Goal: Transaction & Acquisition: Book appointment/travel/reservation

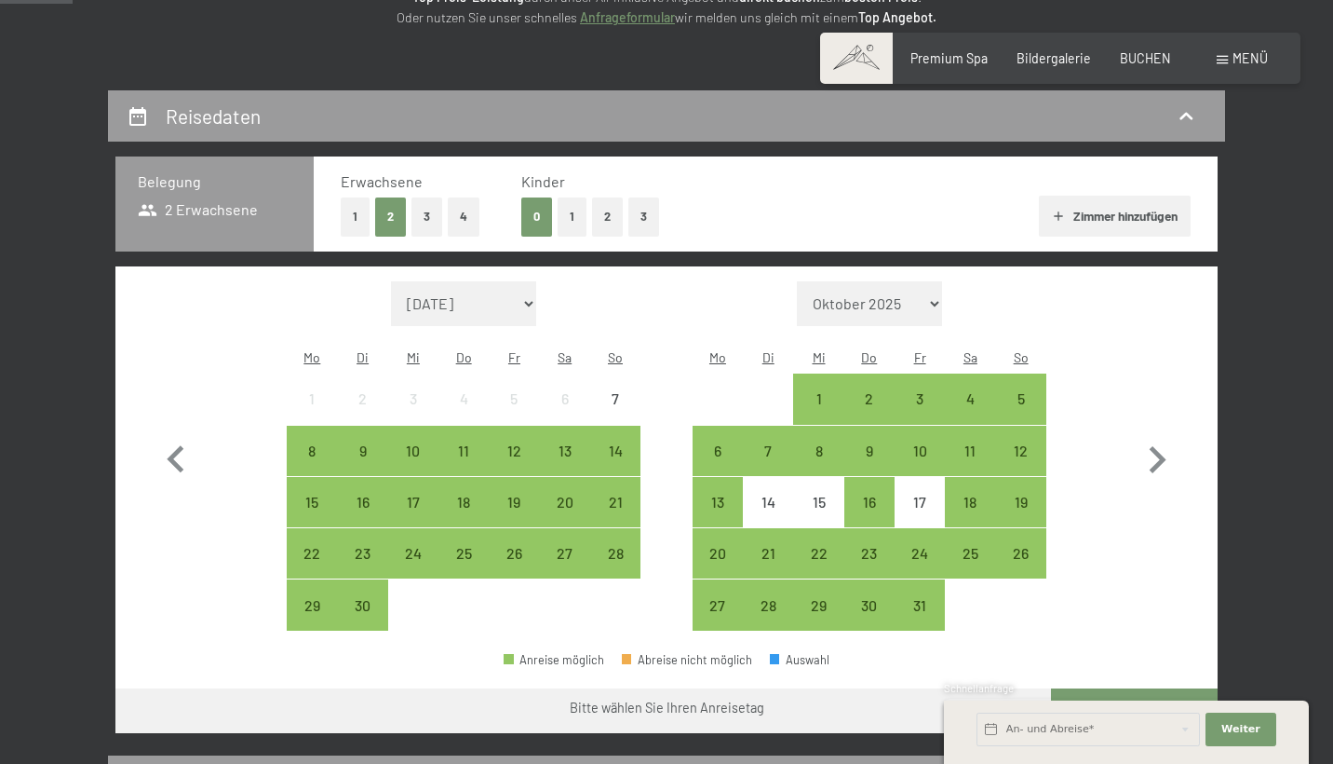
scroll to position [354, 0]
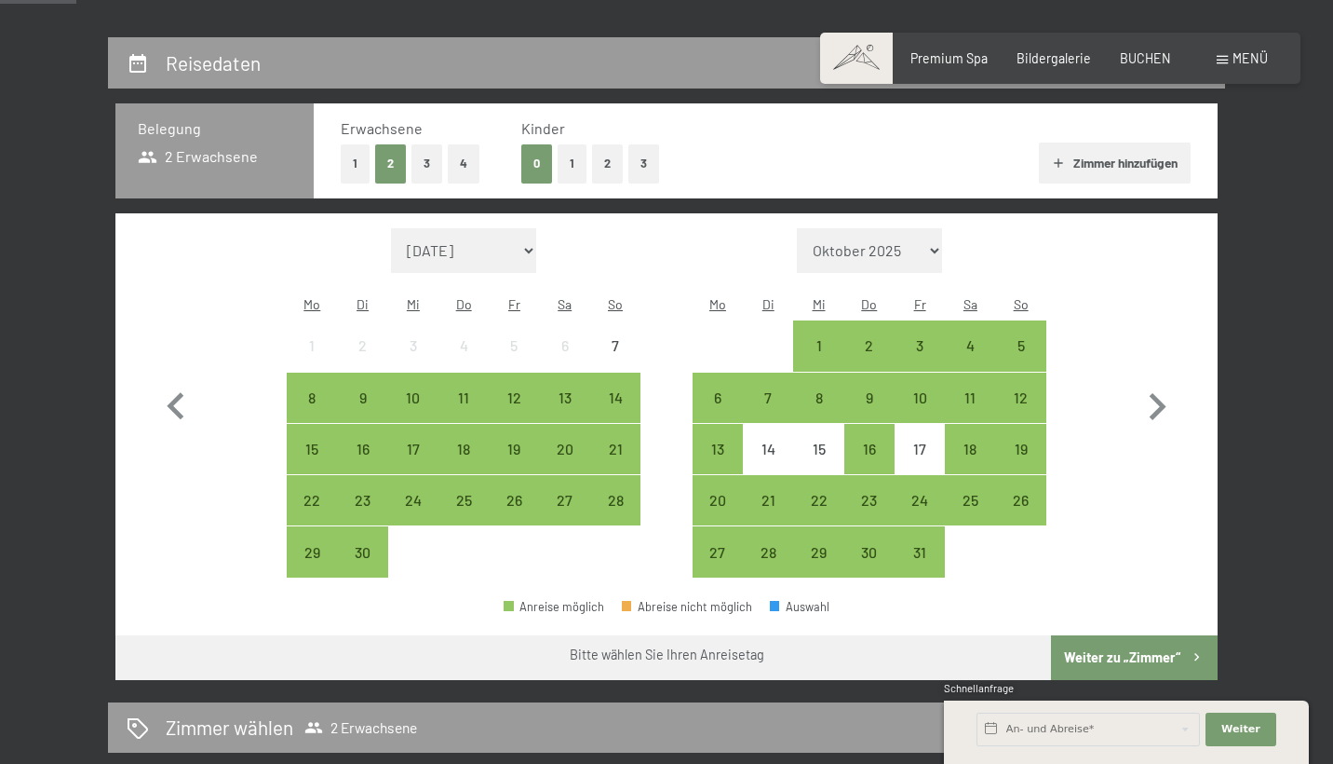
click at [434, 159] on button "3" at bounding box center [427, 163] width 31 height 38
click at [1155, 412] on icon "button" at bounding box center [1157, 407] width 54 height 54
select select "[DATE]"
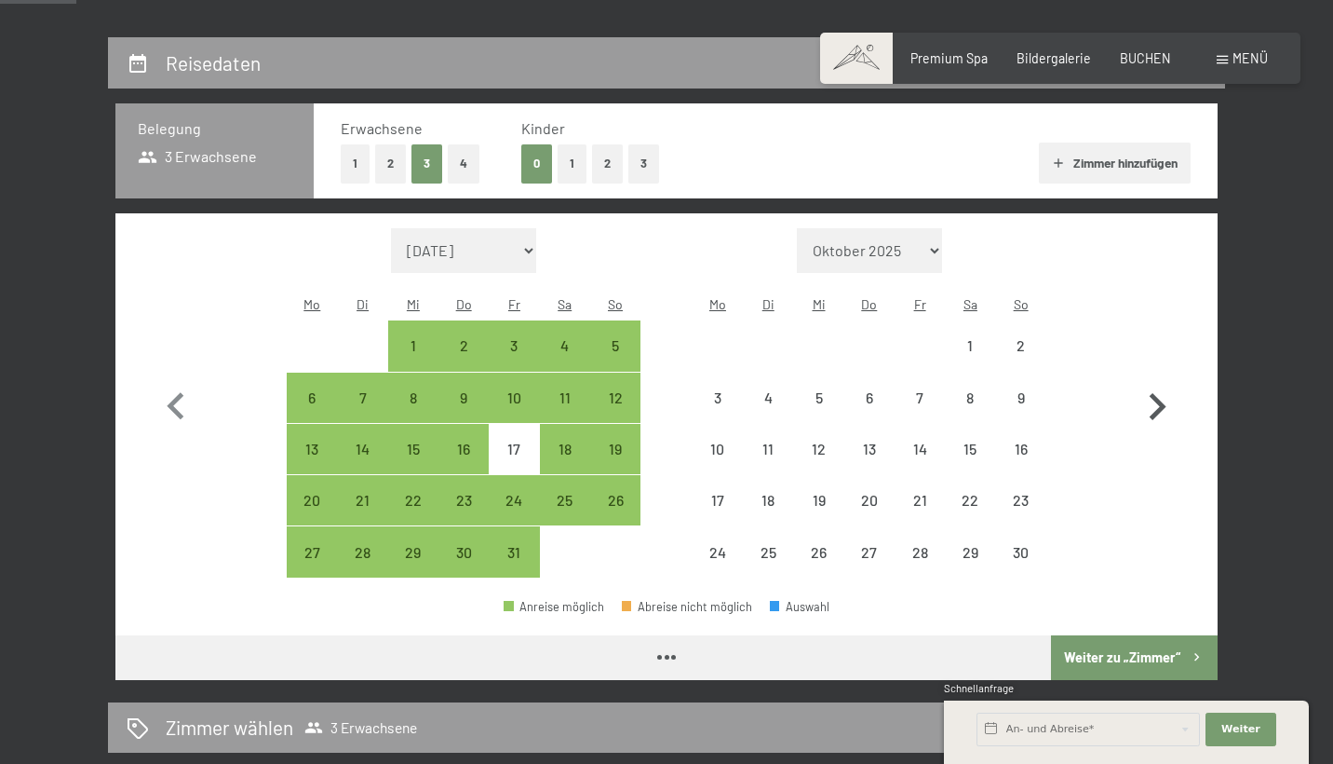
click at [1155, 412] on icon "button" at bounding box center [1157, 407] width 54 height 54
select select "[DATE]"
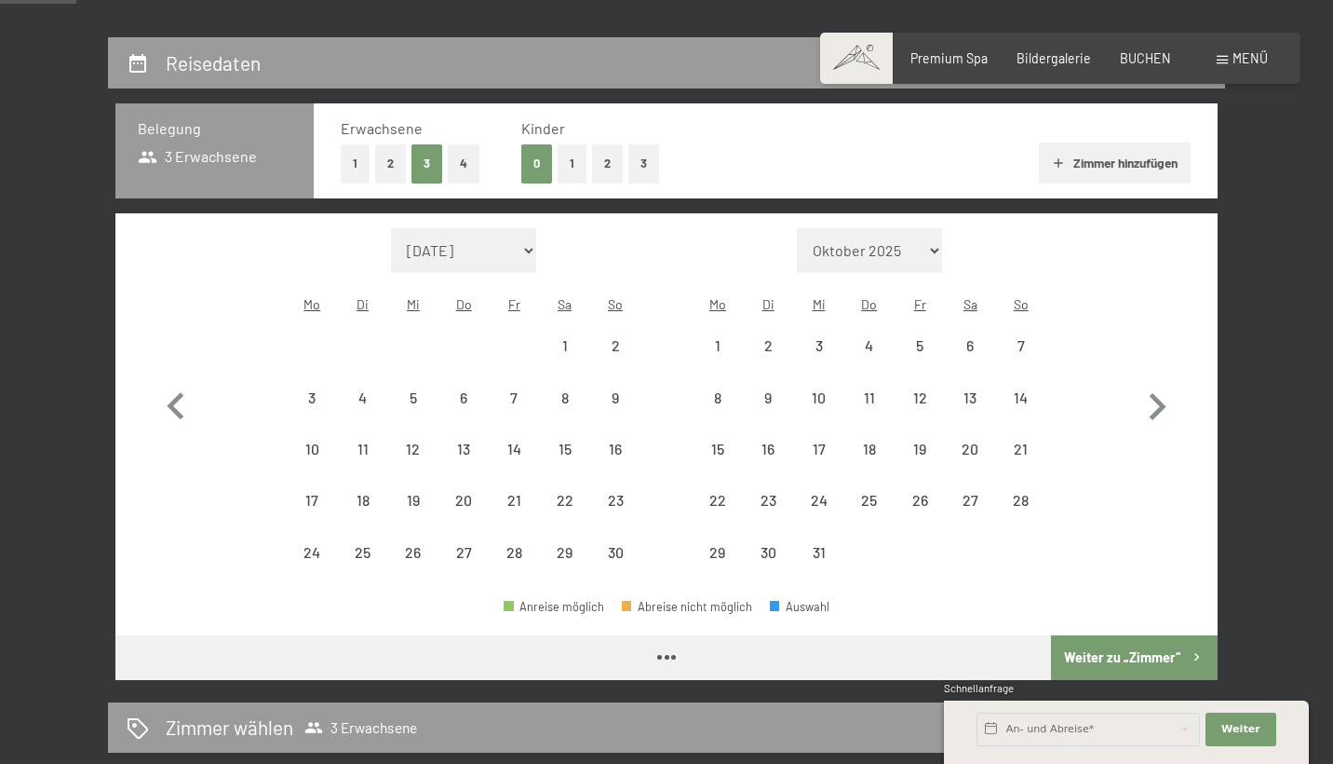
select select "[DATE]"
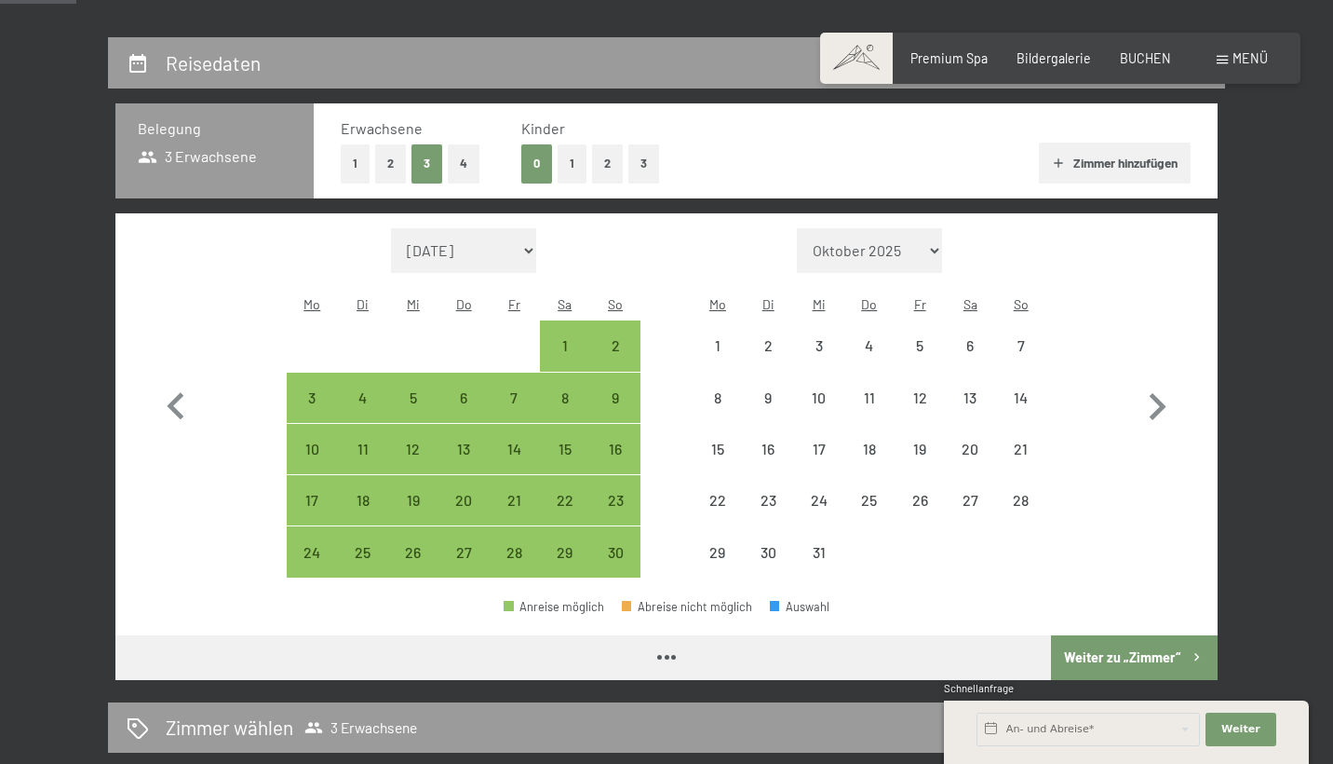
select select "[DATE]"
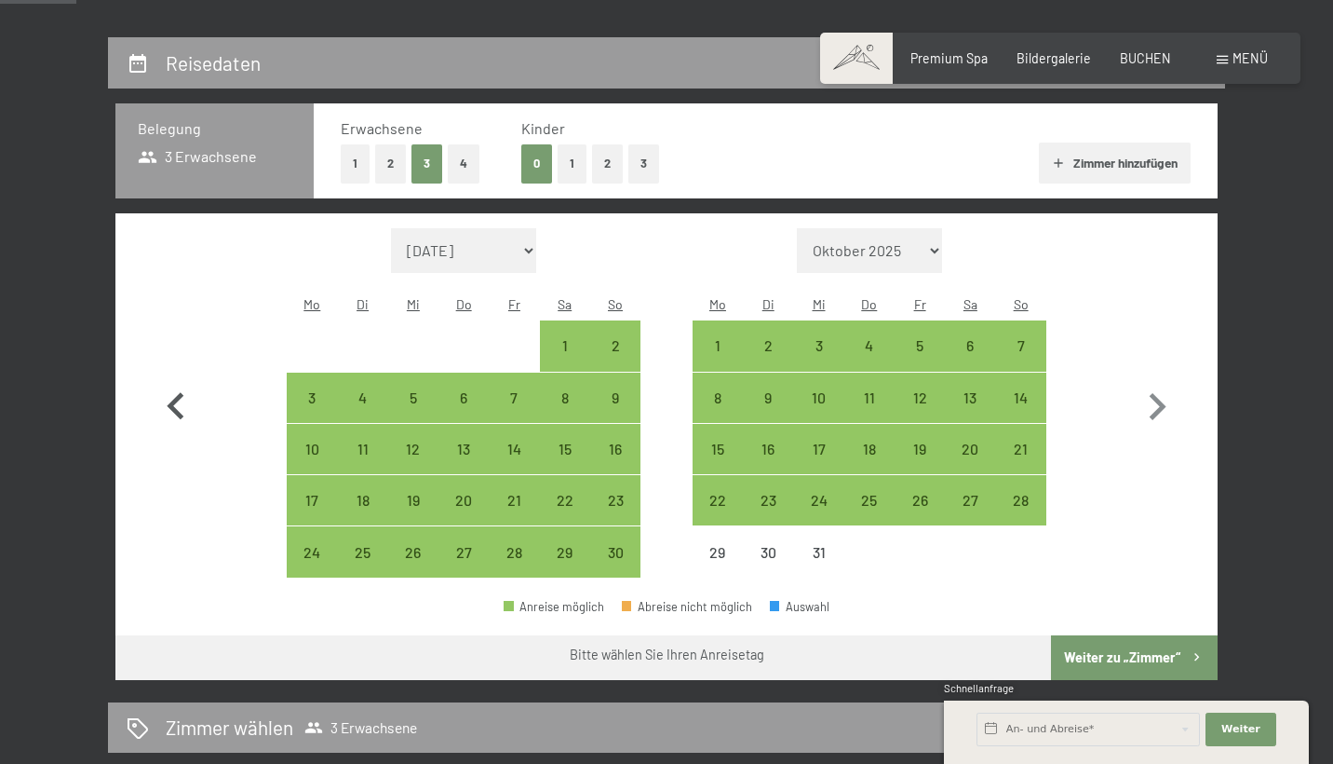
click at [169, 392] on icon "button" at bounding box center [175, 405] width 17 height 27
select select "[DATE]"
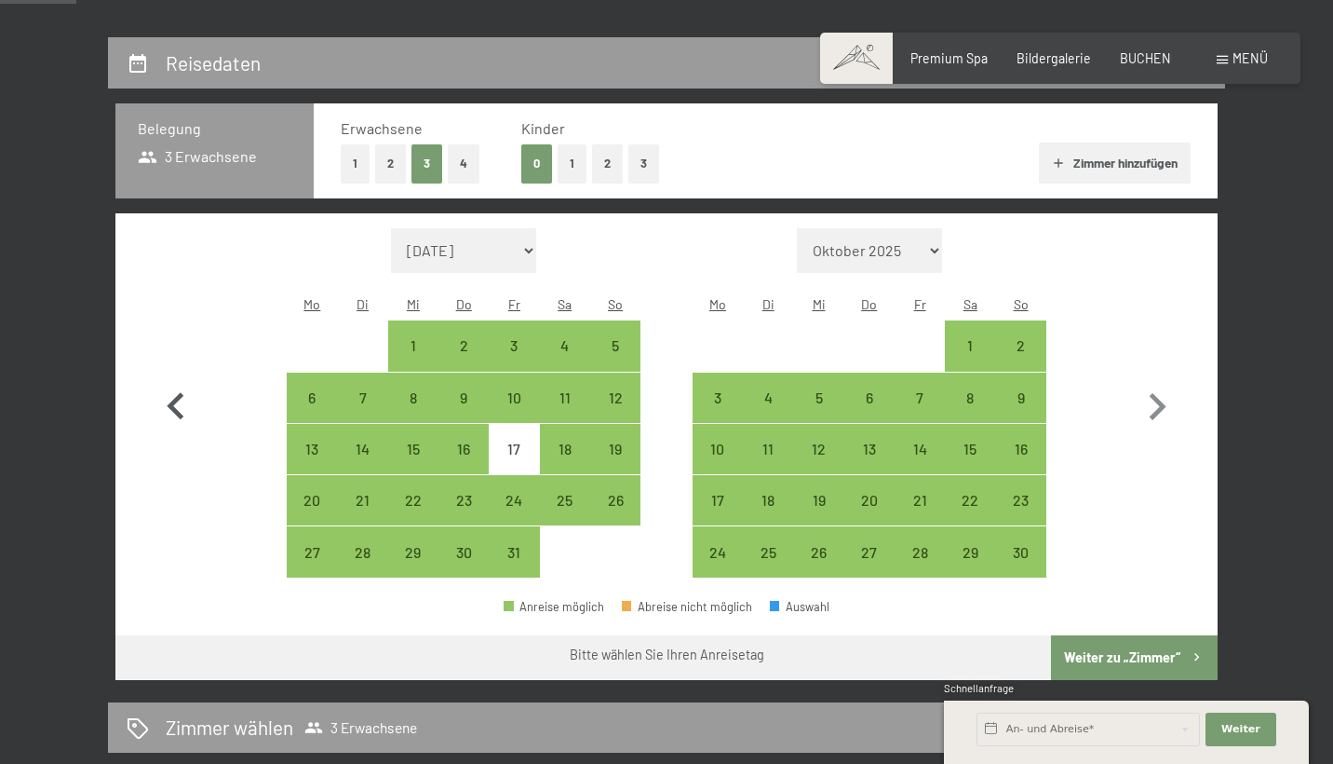
click at [170, 392] on icon "button" at bounding box center [175, 405] width 17 height 27
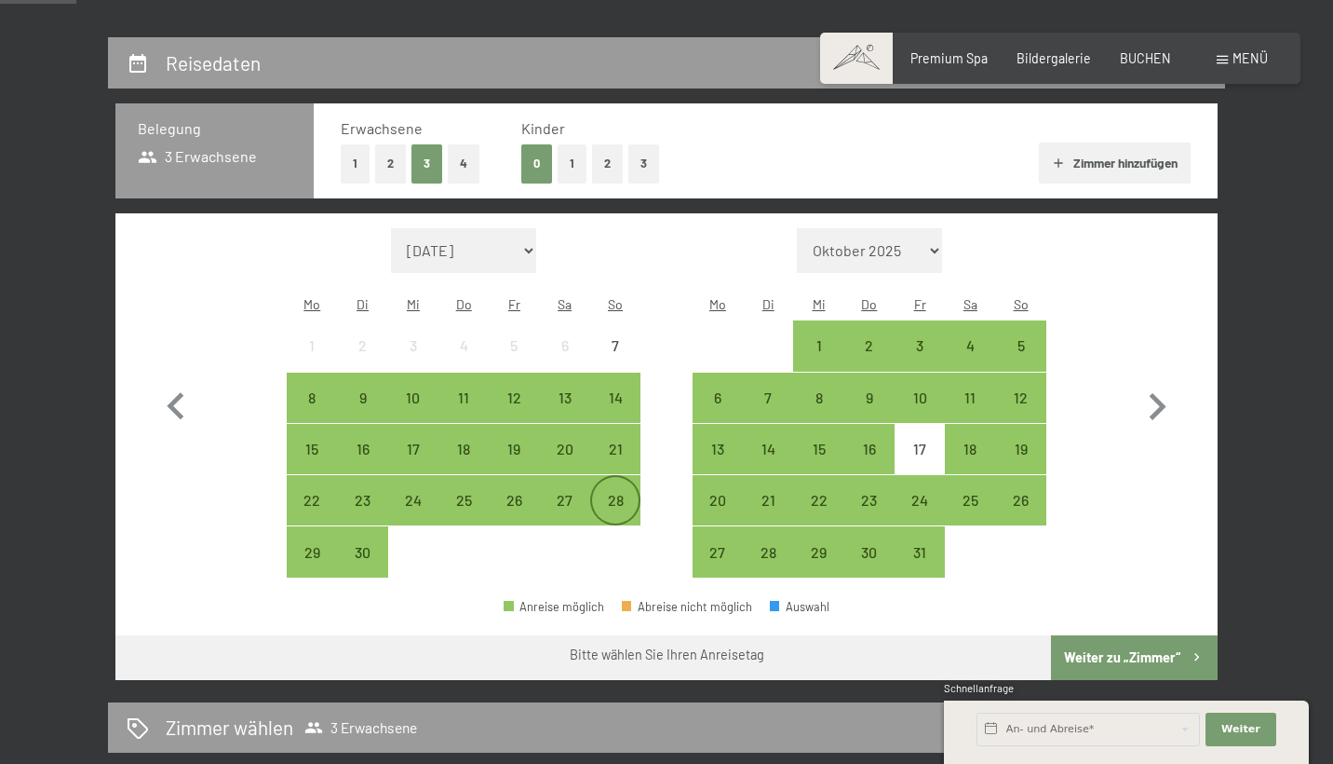
click at [627, 493] on div "28" at bounding box center [615, 516] width 47 height 47
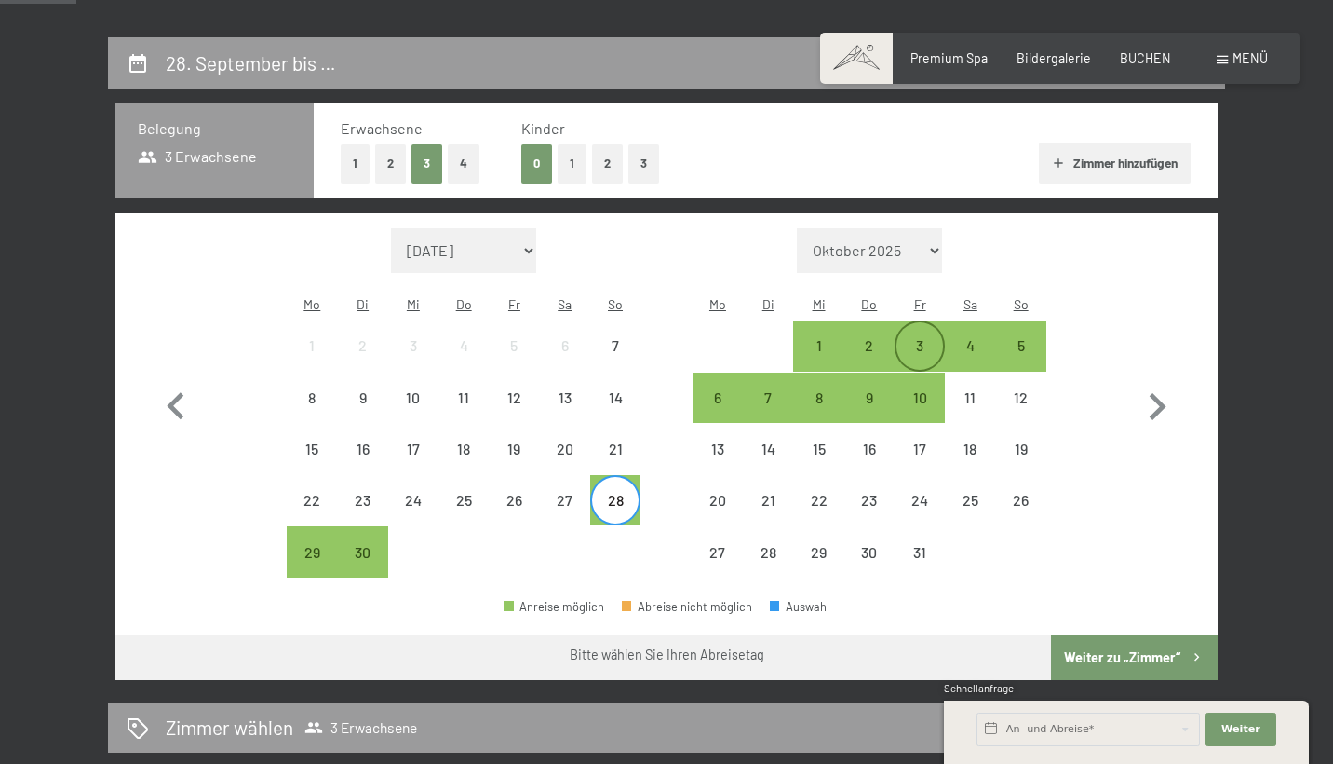
drag, startPoint x: 887, startPoint y: 323, endPoint x: 913, endPoint y: 321, distance: 25.2
click at [913, 321] on div "1 2 3 4 5" at bounding box center [870, 345] width 354 height 51
click at [927, 338] on div "3" at bounding box center [920, 361] width 47 height 47
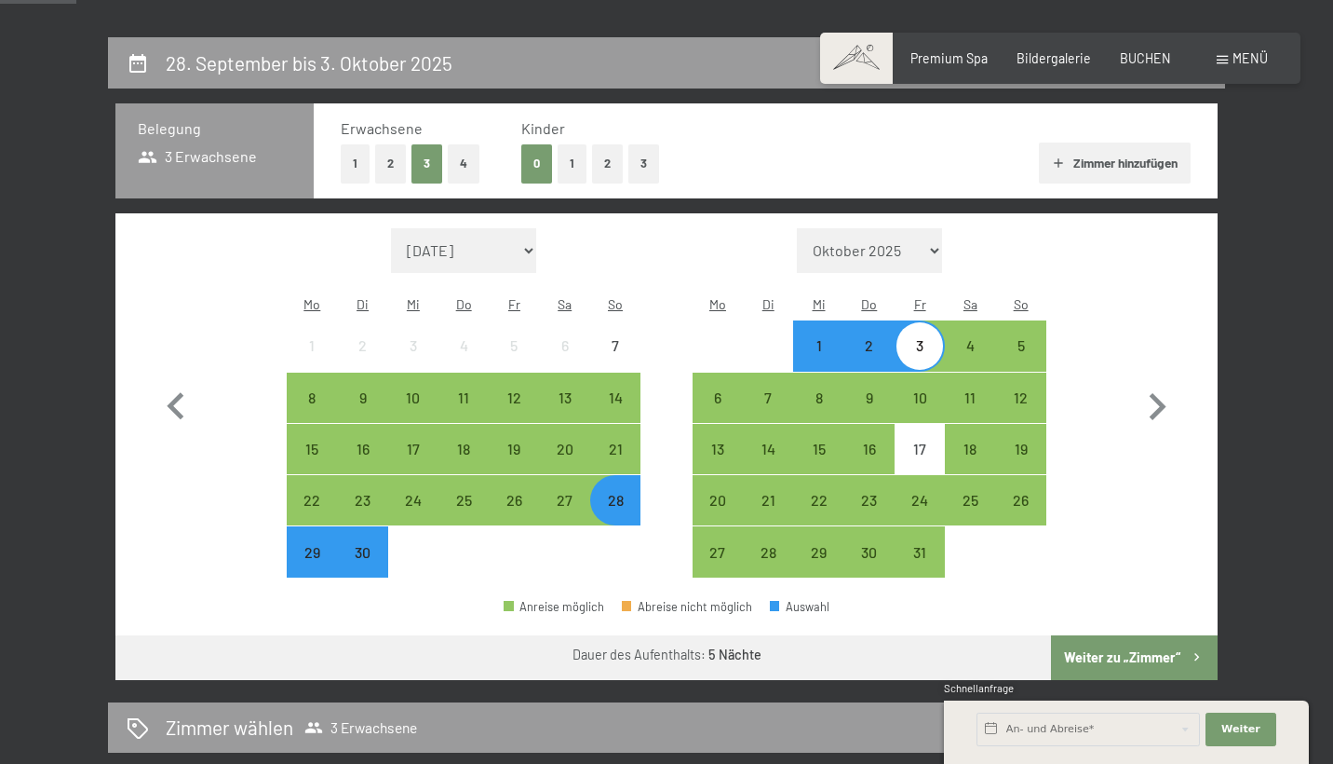
click at [1117, 635] on button "Weiter zu „Zimmer“" at bounding box center [1134, 657] width 167 height 45
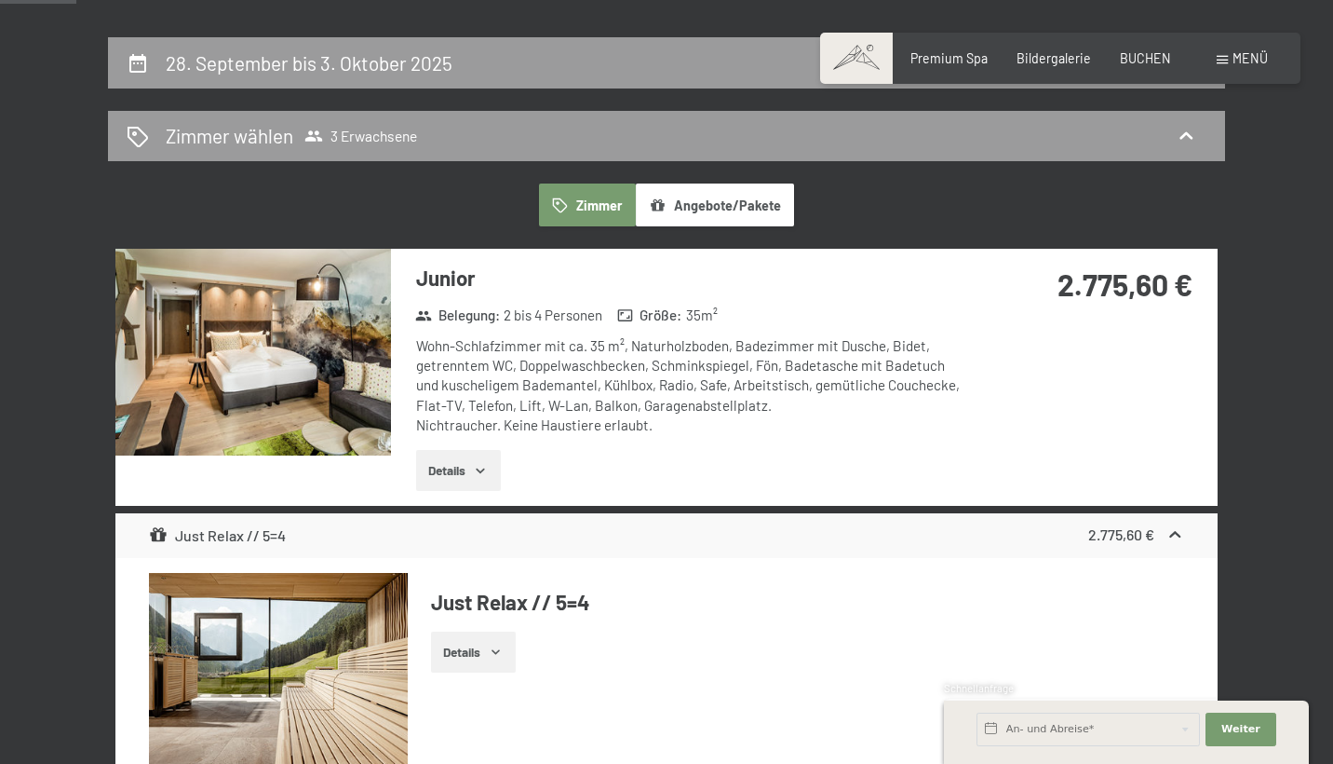
scroll to position [389, 0]
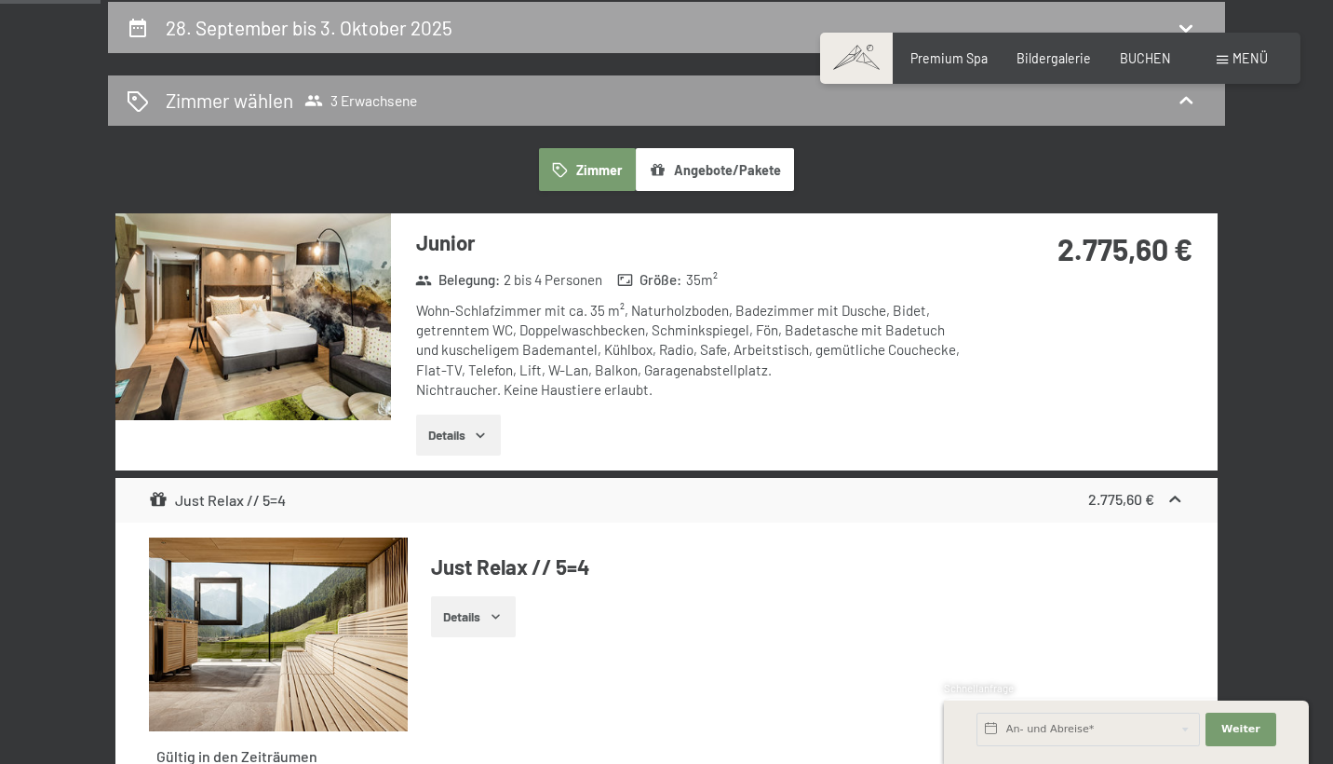
click at [374, 50] on div "28. September bis 3. Oktober 2025" at bounding box center [666, 27] width 1117 height 51
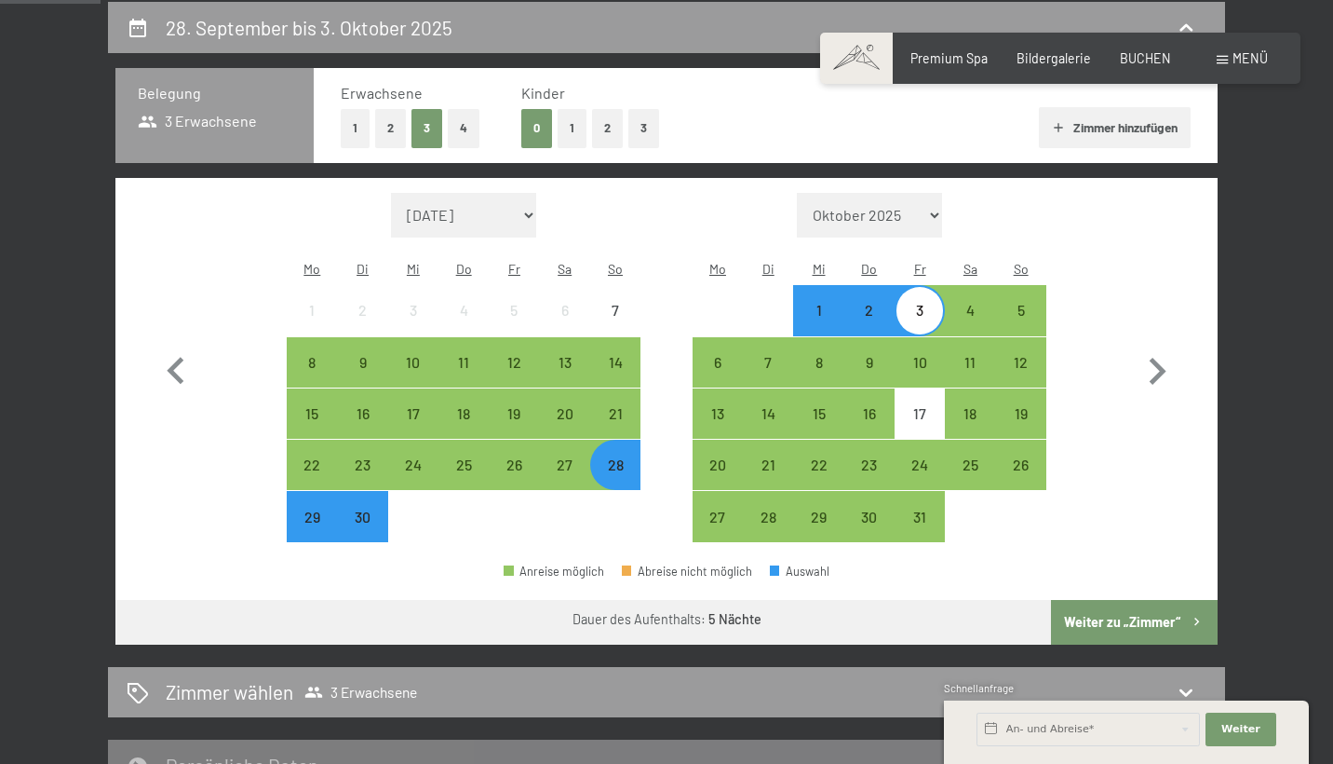
click at [386, 124] on button "2" at bounding box center [390, 128] width 31 height 38
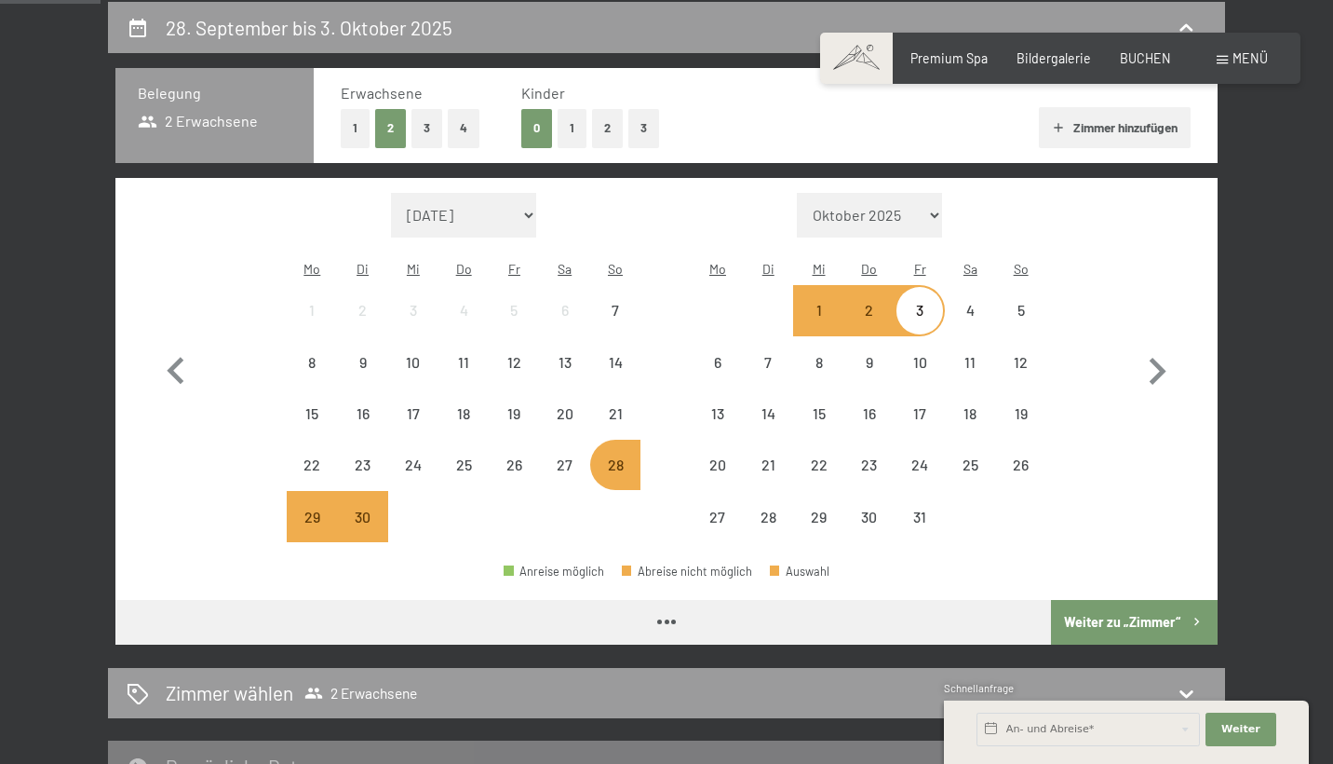
click at [1148, 600] on button "Weiter zu „Zimmer“" at bounding box center [1134, 622] width 167 height 45
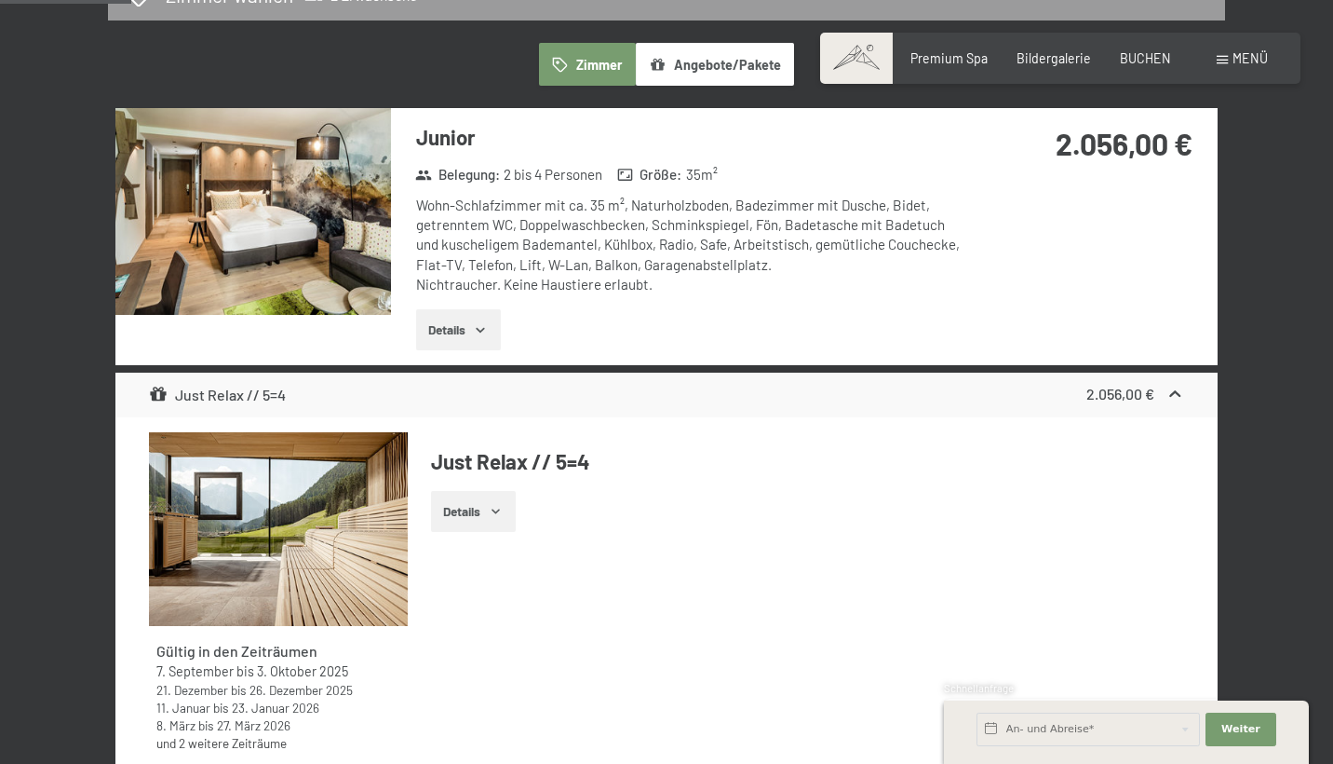
scroll to position [471, 0]
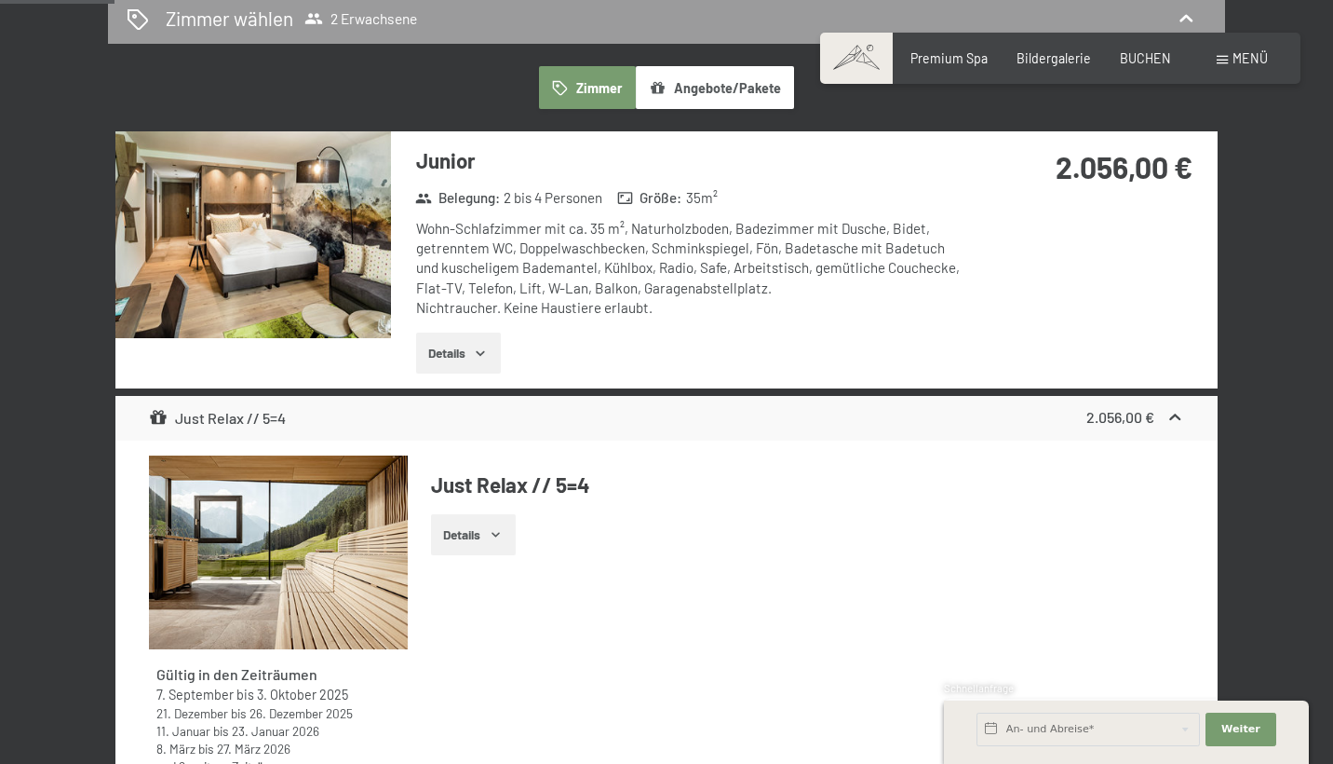
click at [358, 268] on img at bounding box center [253, 234] width 276 height 207
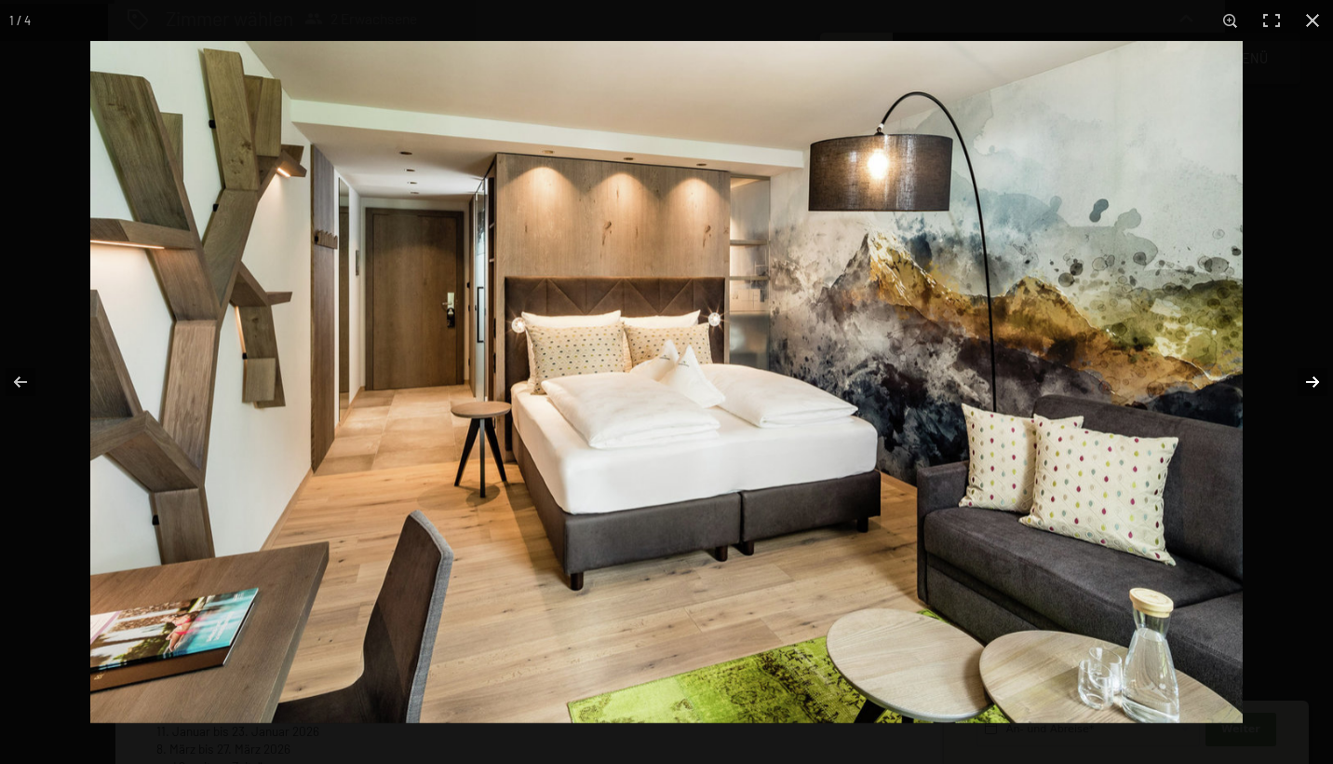
click at [1312, 381] on button "button" at bounding box center [1300, 381] width 65 height 93
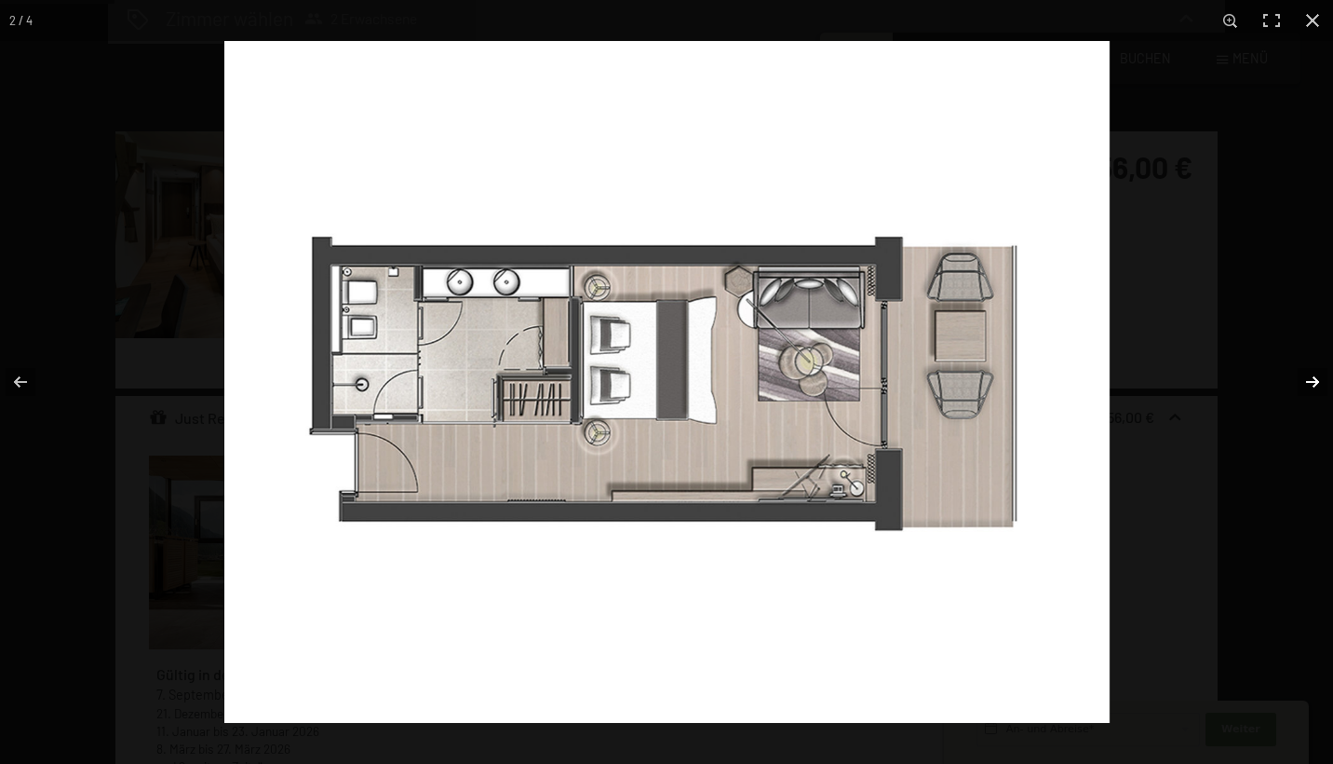
click at [1313, 381] on button "button" at bounding box center [1300, 381] width 65 height 93
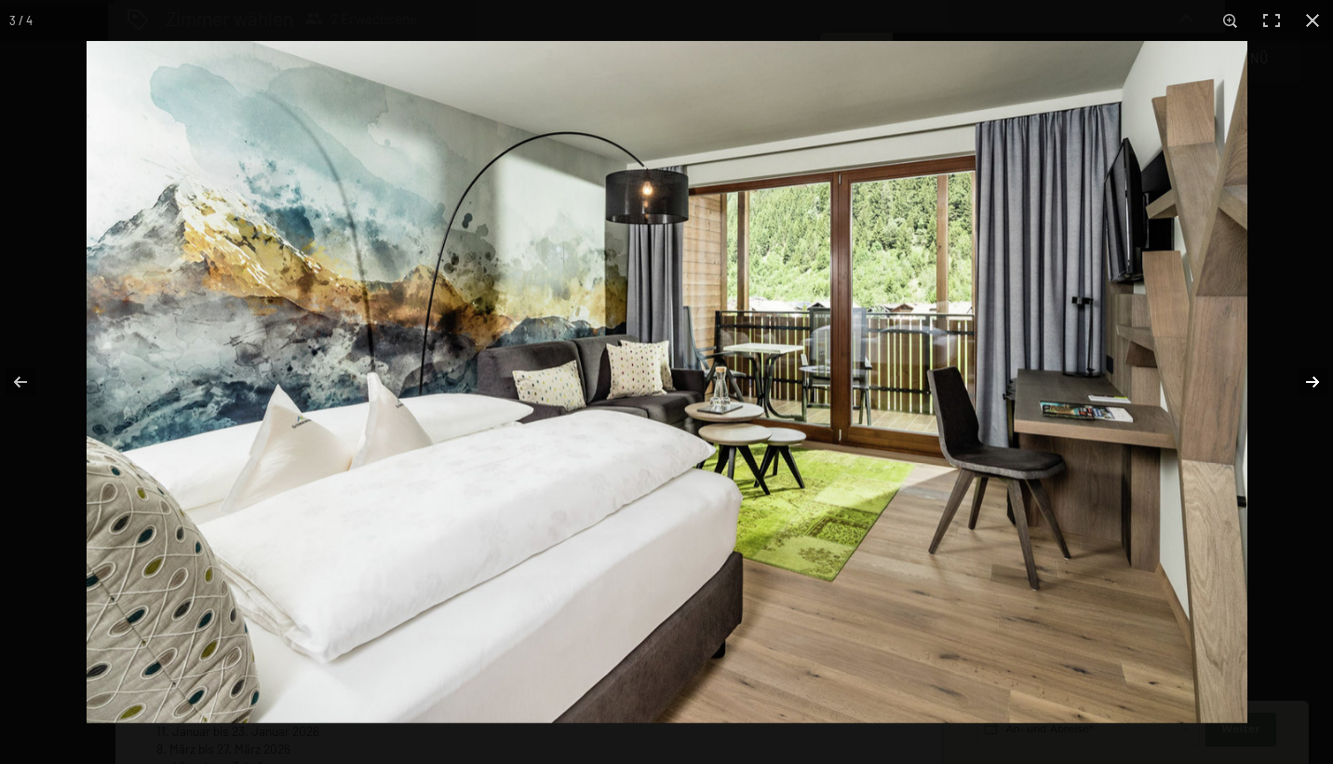
click at [1313, 382] on button "button" at bounding box center [1300, 381] width 65 height 93
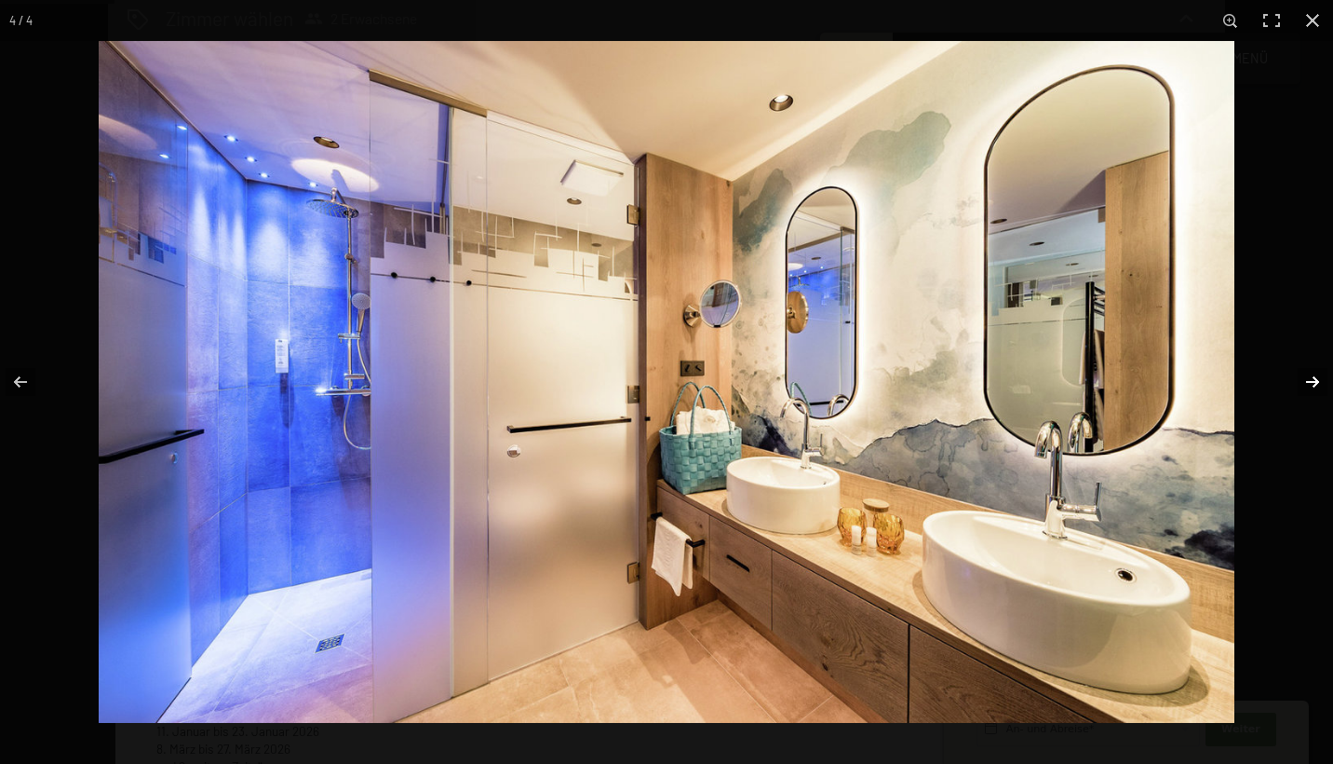
click at [1313, 382] on button "button" at bounding box center [1300, 381] width 65 height 93
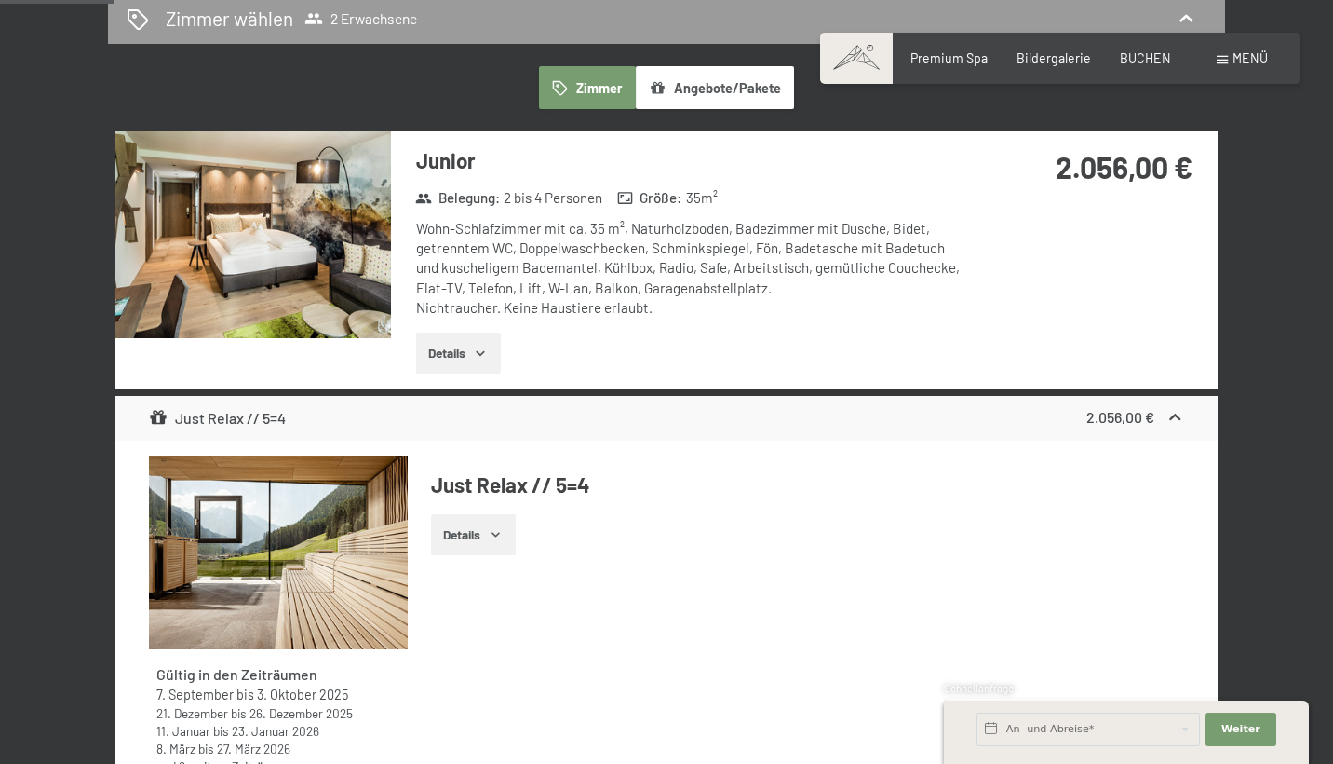
click at [0, 0] on div at bounding box center [0, 0] width 0 height 0
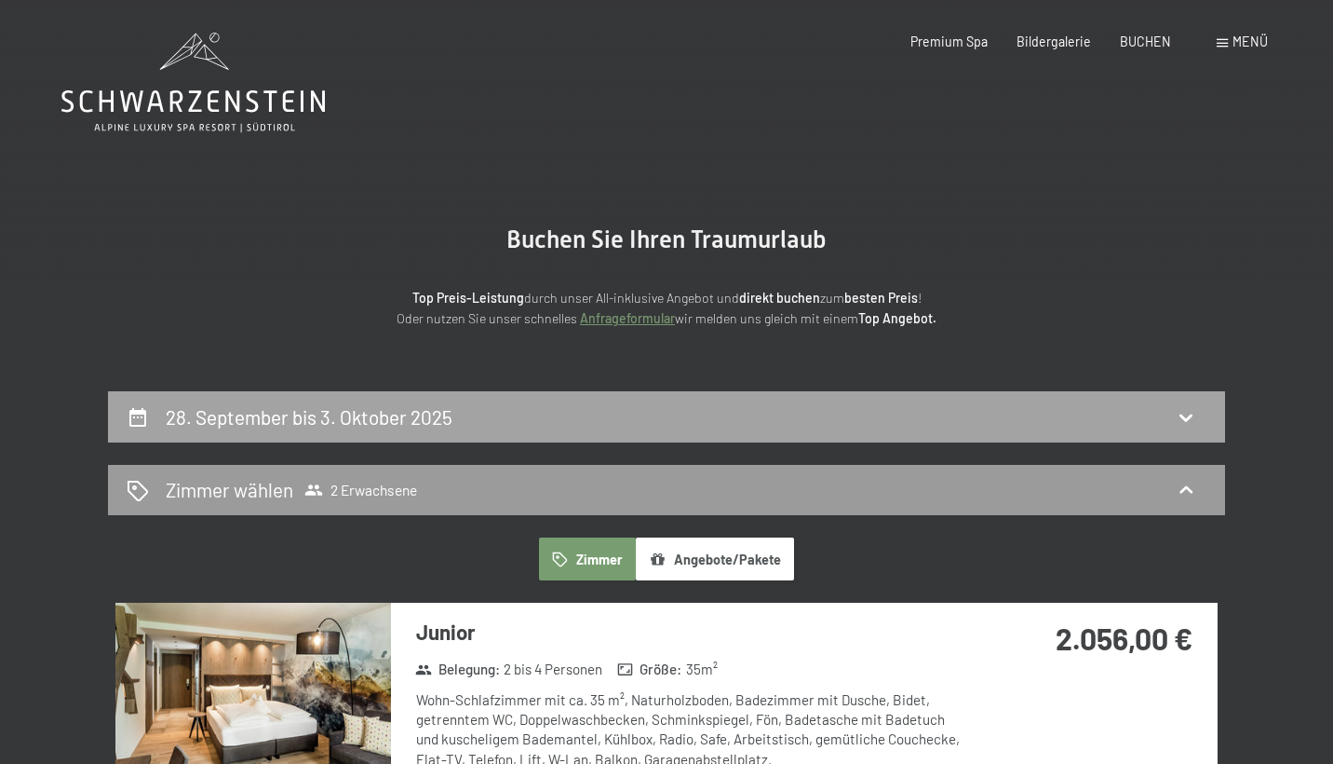
scroll to position [0, 0]
click at [383, 405] on h2 "28. September bis 3. Oktober 2025" at bounding box center [309, 416] width 287 height 23
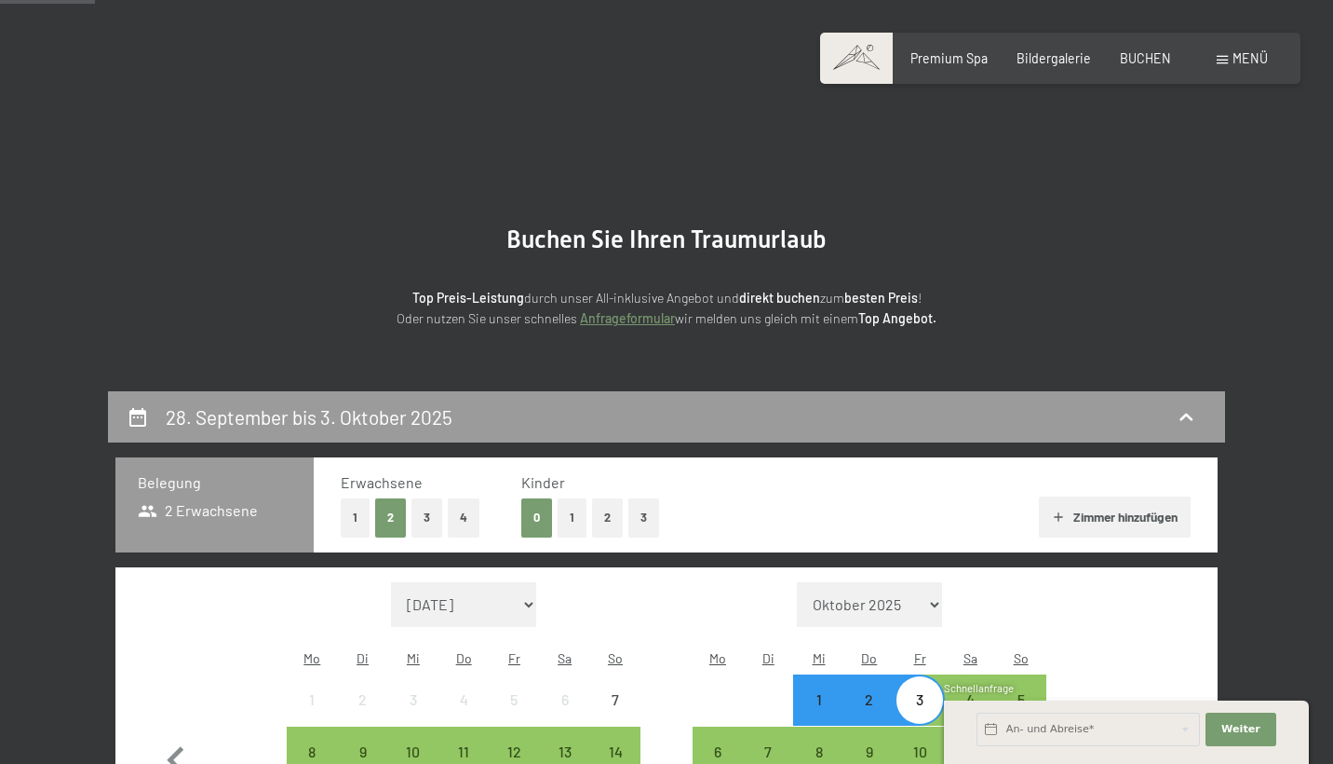
scroll to position [389, 0]
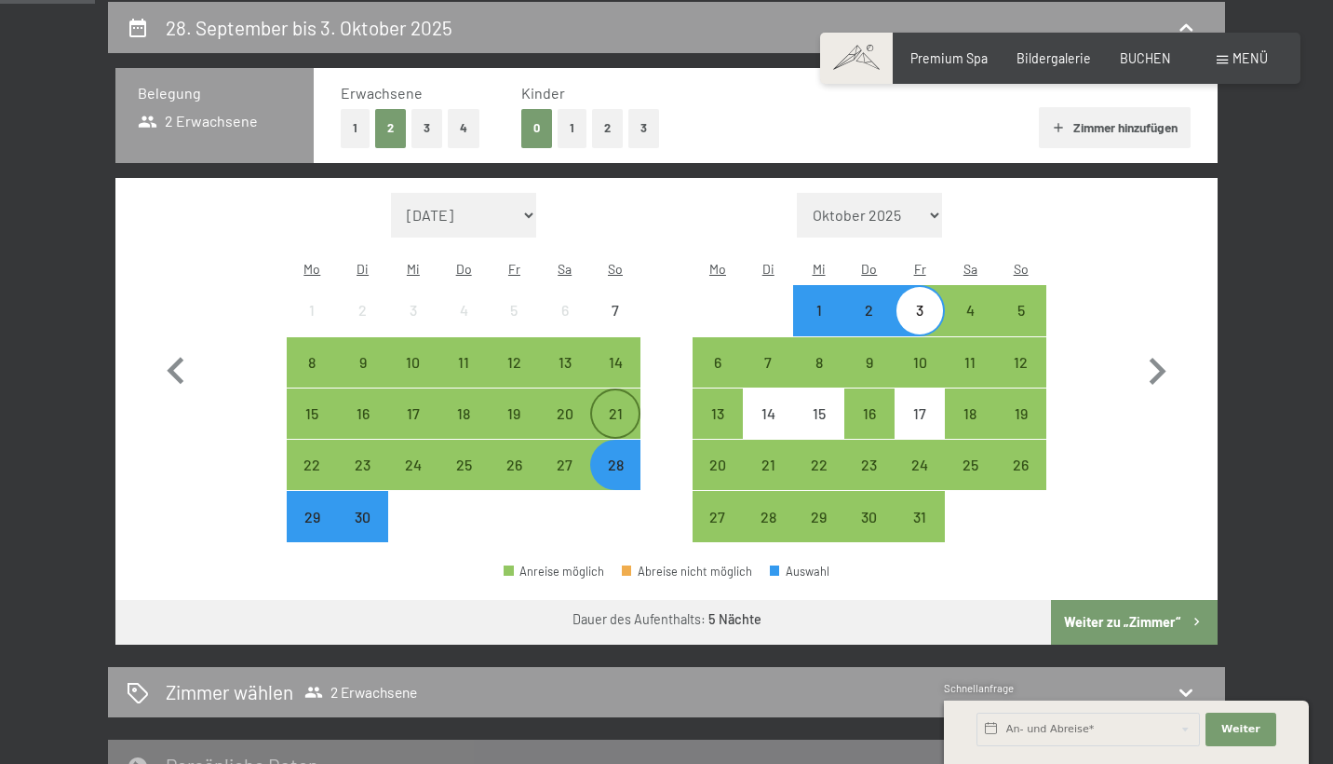
click at [627, 406] on div "21" at bounding box center [615, 429] width 47 height 47
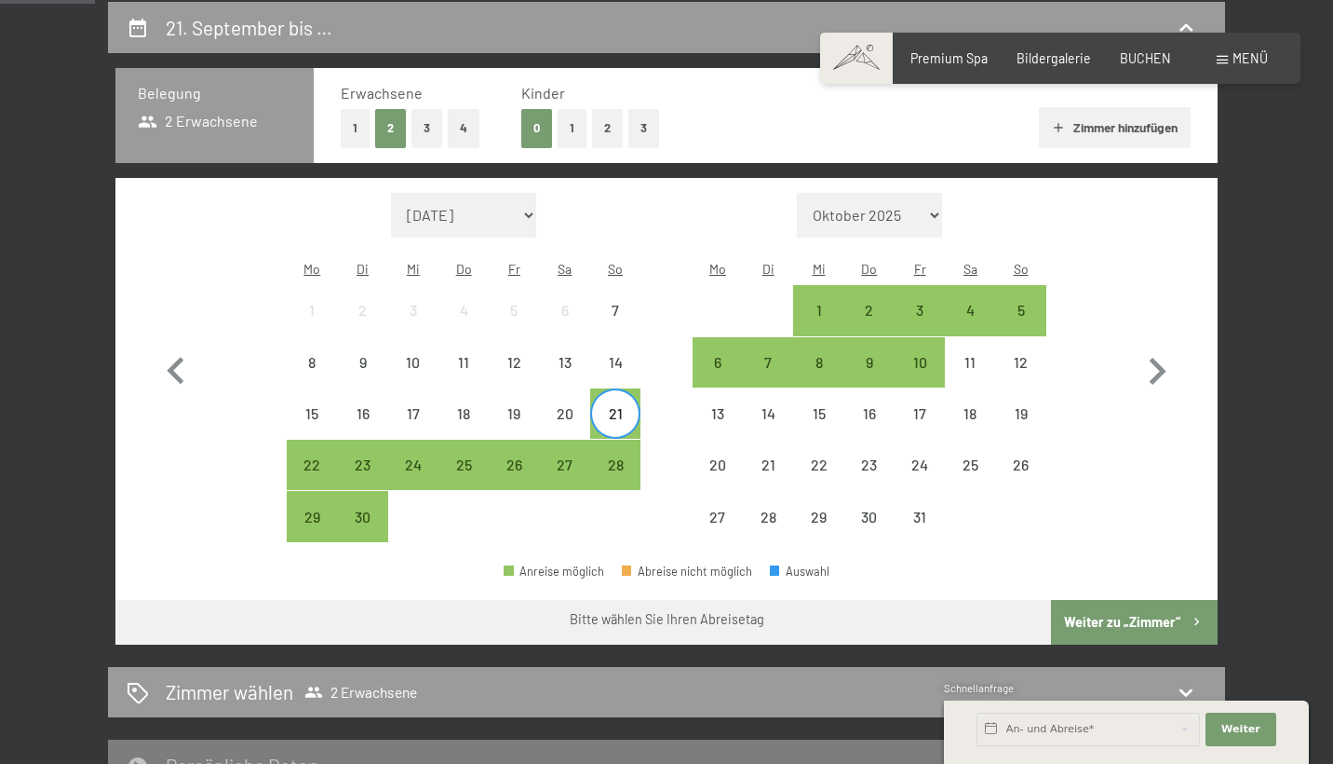
click at [511, 440] on span "Einwilligung Marketing*" at bounding box center [563, 435] width 154 height 19
click at [477, 440] on input "Einwilligung Marketing*" at bounding box center [467, 435] width 19 height 19
click at [523, 441] on span "Einwilligung Marketing*" at bounding box center [563, 435] width 154 height 19
click at [477, 441] on input "Einwilligung Marketing*" at bounding box center [467, 435] width 19 height 19
click at [507, 442] on span "Einwilligung Marketing*" at bounding box center [563, 435] width 154 height 19
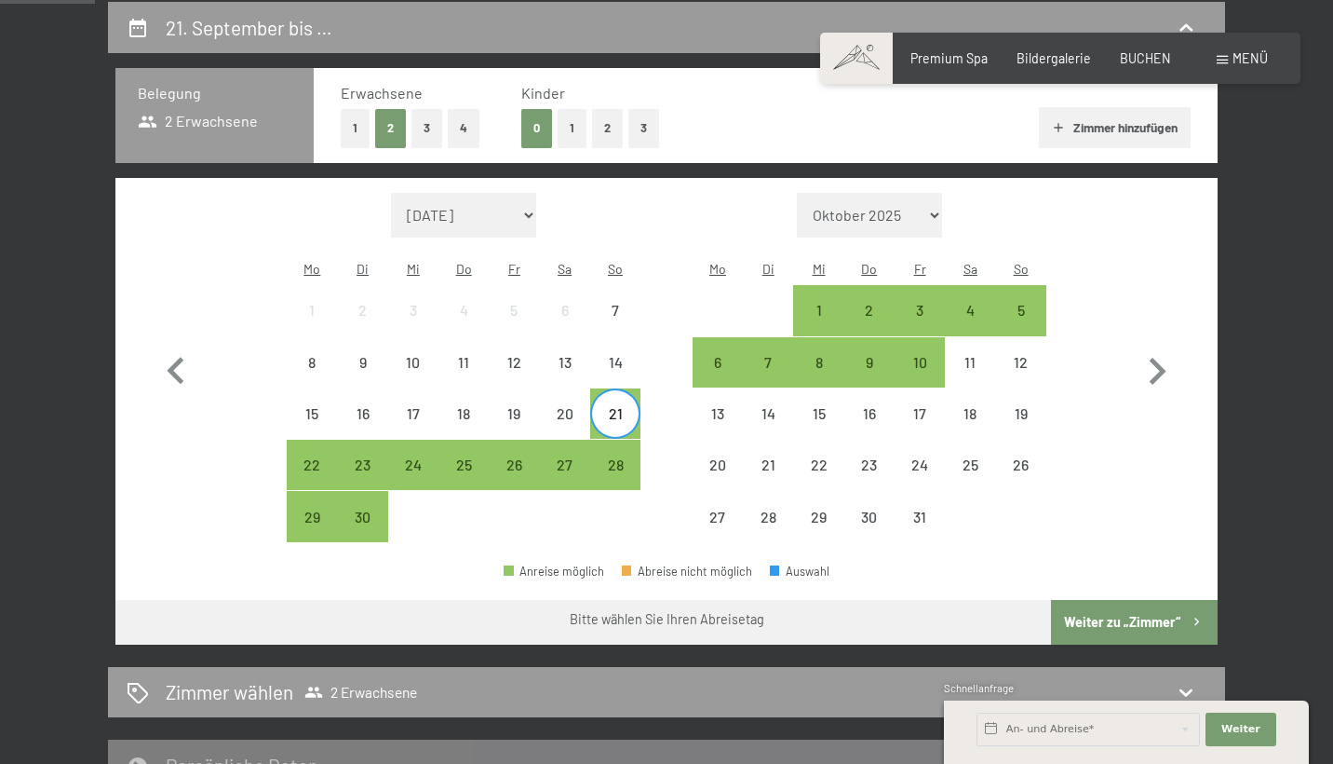
click at [477, 442] on input "Einwilligung Marketing*" at bounding box center [467, 435] width 19 height 19
click at [518, 439] on span "Einwilligung Marketing*" at bounding box center [563, 435] width 154 height 19
click at [477, 439] on input "Einwilligung Marketing*" at bounding box center [467, 435] width 19 height 19
checkbox input "false"
click at [507, 457] on div "26" at bounding box center [514, 480] width 47 height 47
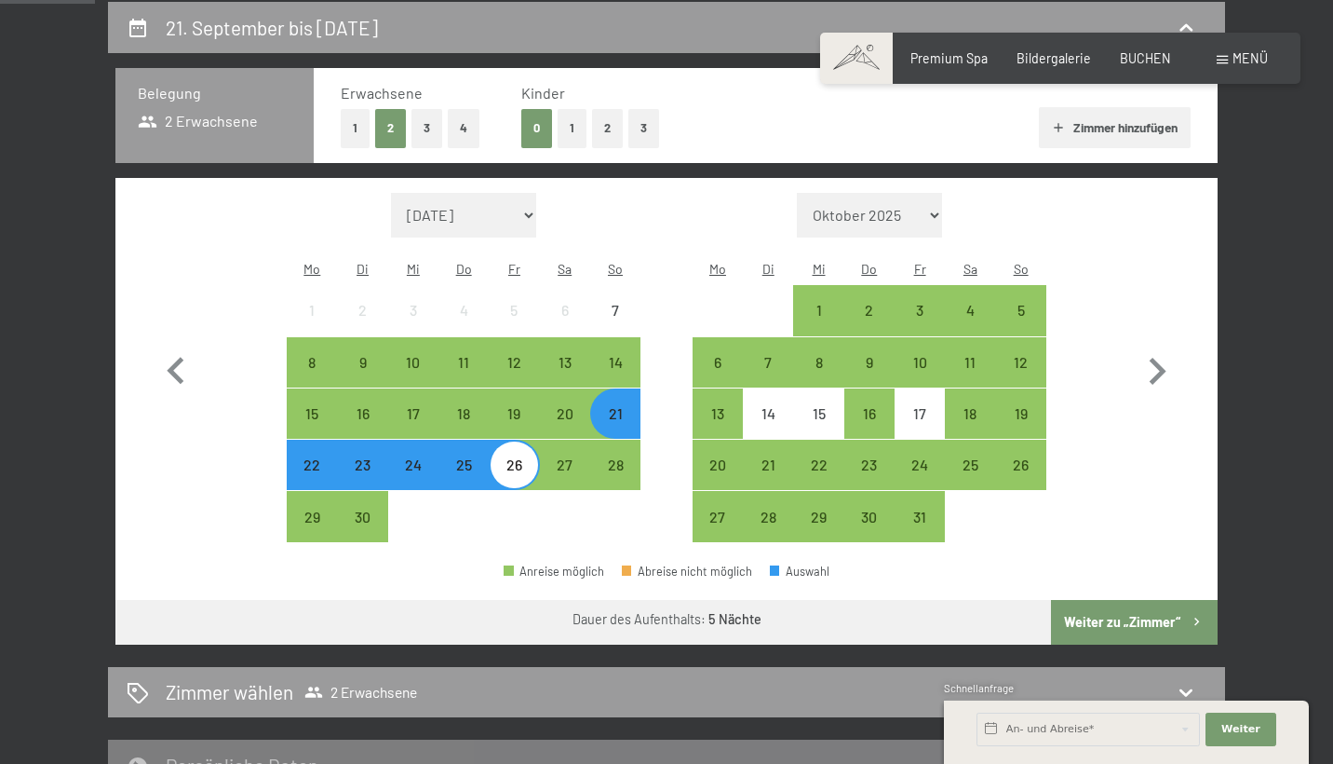
click at [1102, 600] on button "Weiter zu „Zimmer“" at bounding box center [1134, 622] width 167 height 45
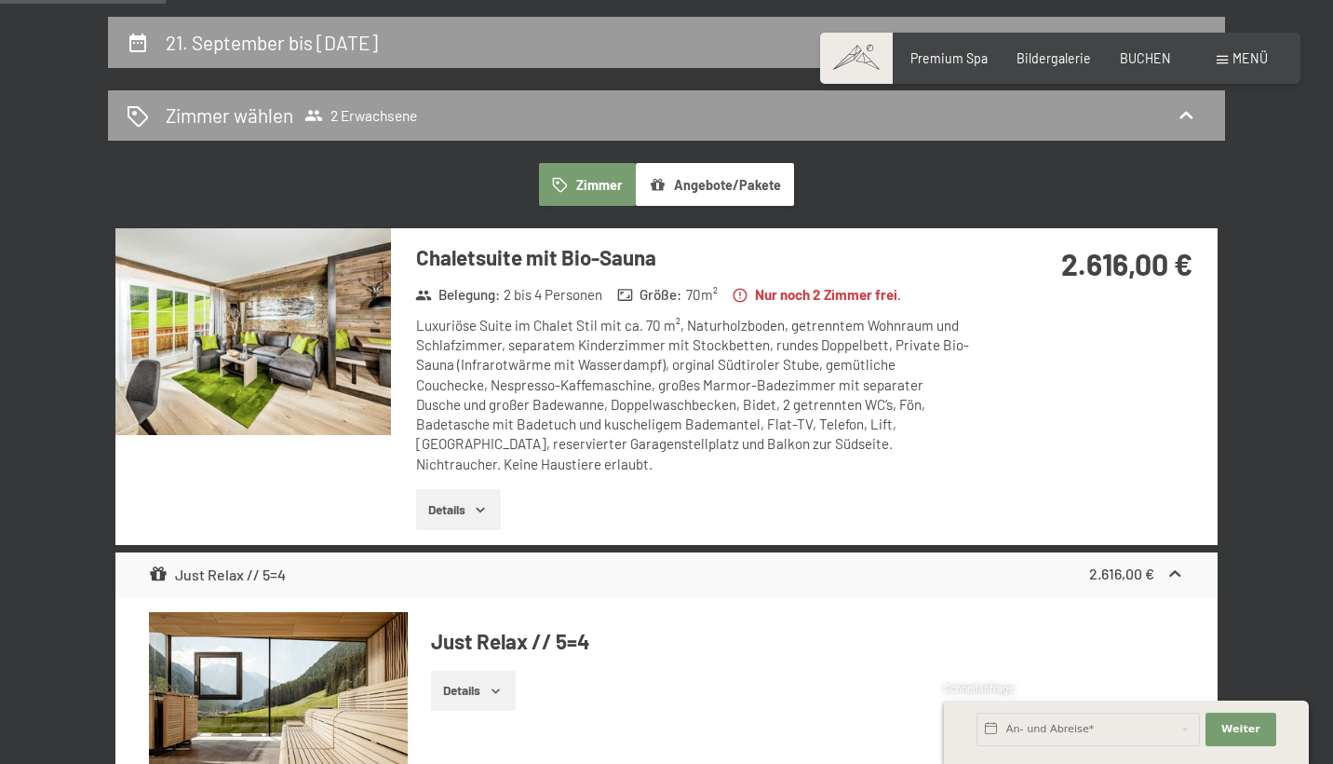
scroll to position [377, 0]
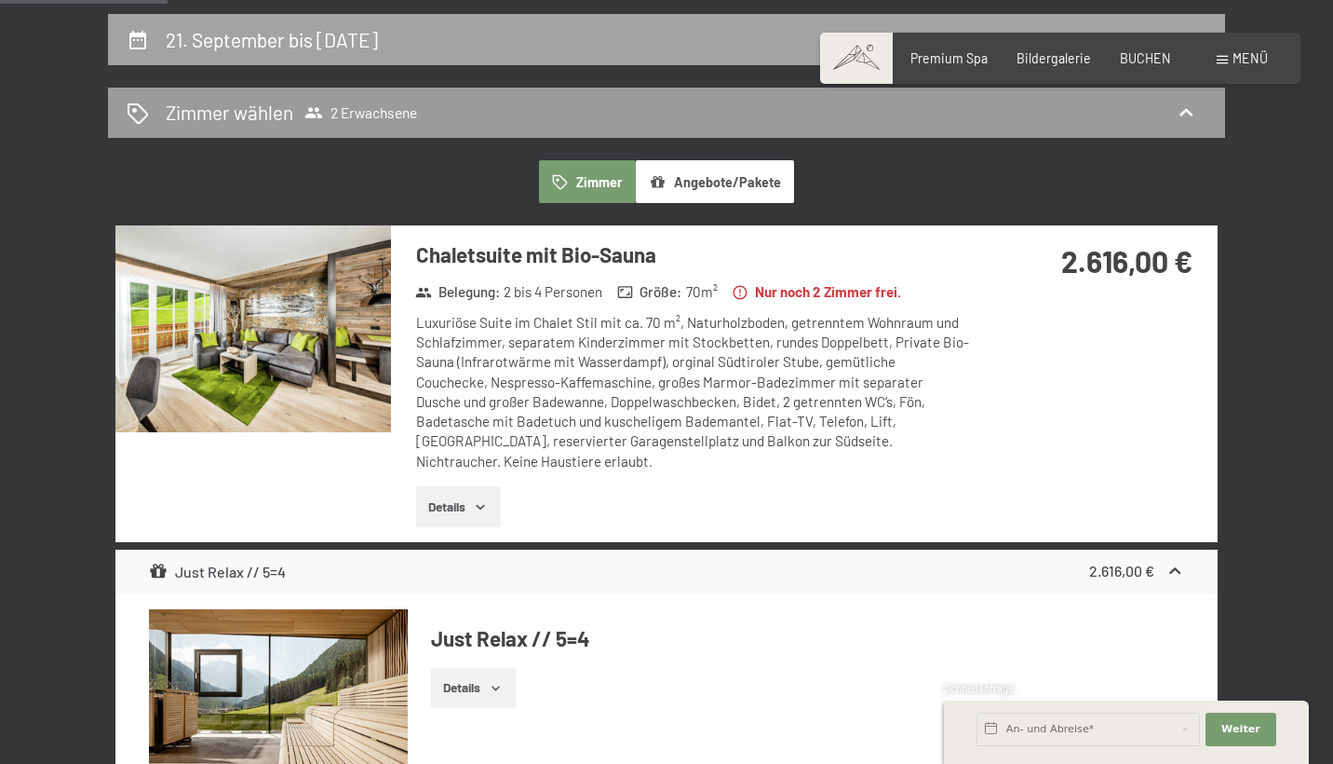
click at [353, 43] on h2 "21. September bis [DATE]" at bounding box center [272, 39] width 212 height 23
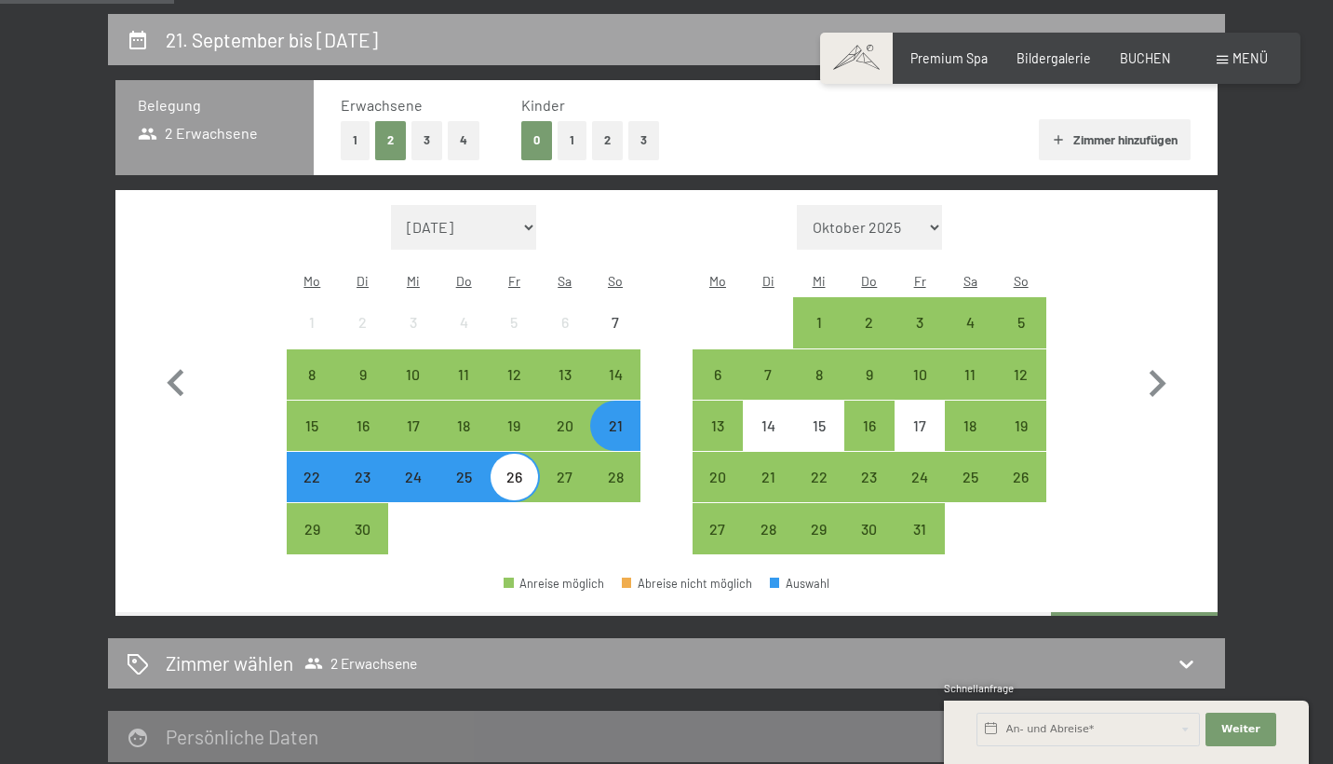
scroll to position [389, 0]
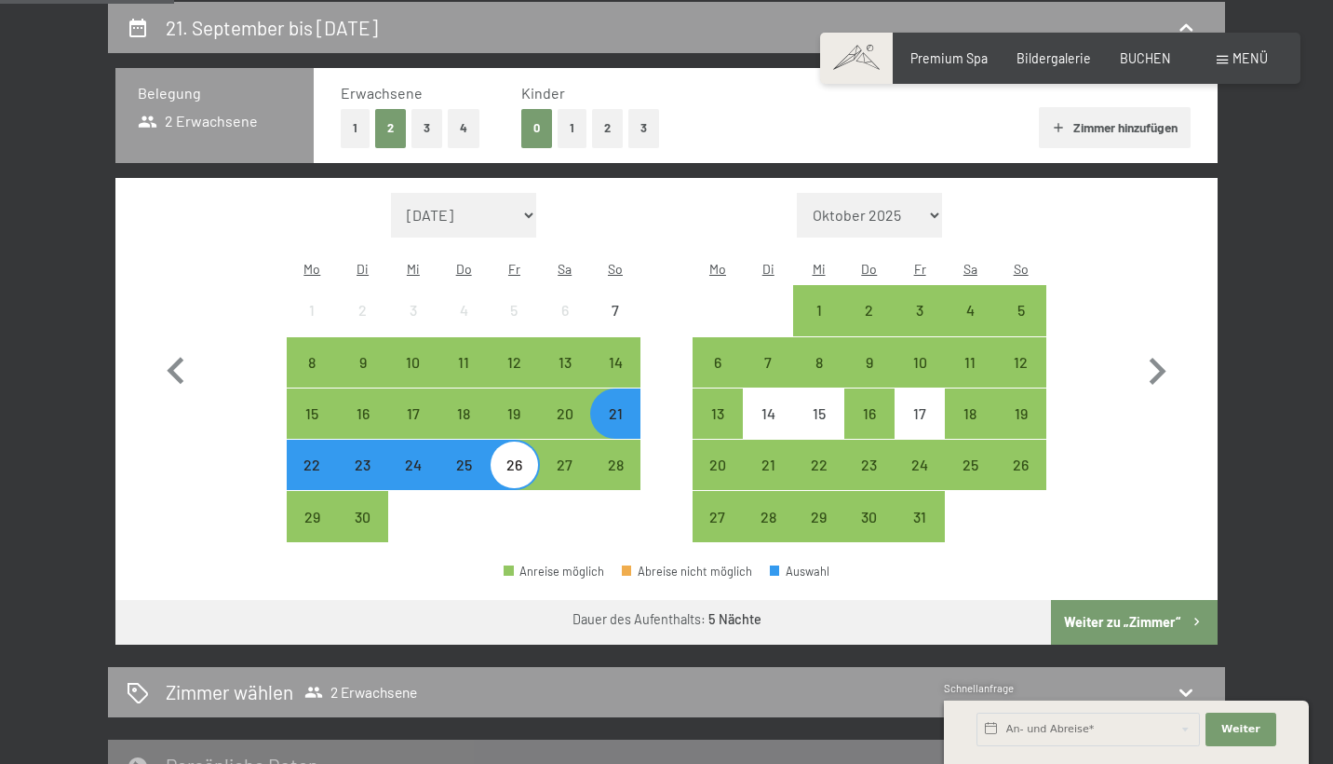
click at [363, 130] on button "1" at bounding box center [355, 128] width 29 height 38
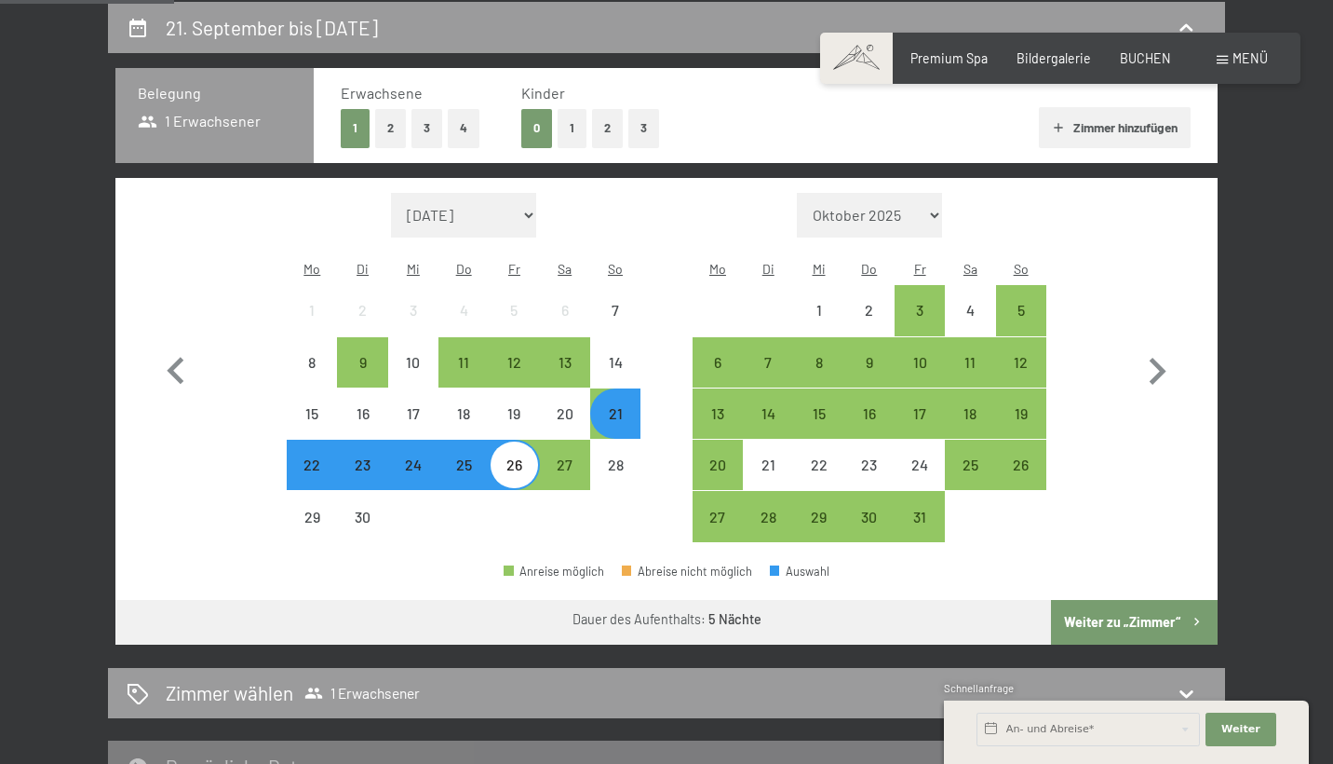
click at [1152, 568] on div "Anreise möglich Abreise nicht möglich Auswahl" at bounding box center [666, 579] width 1102 height 42
click at [1153, 605] on button "Weiter zu „Zimmer“" at bounding box center [1134, 622] width 167 height 45
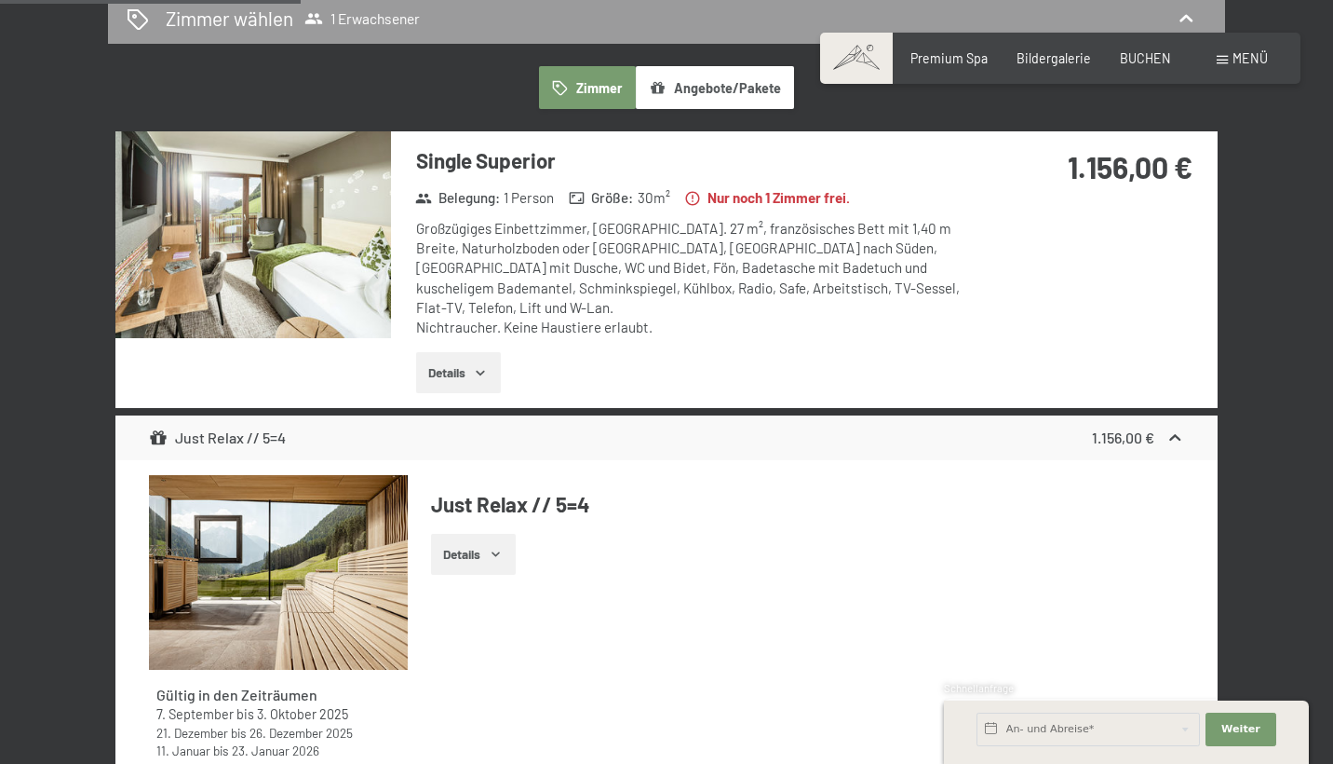
scroll to position [469, 0]
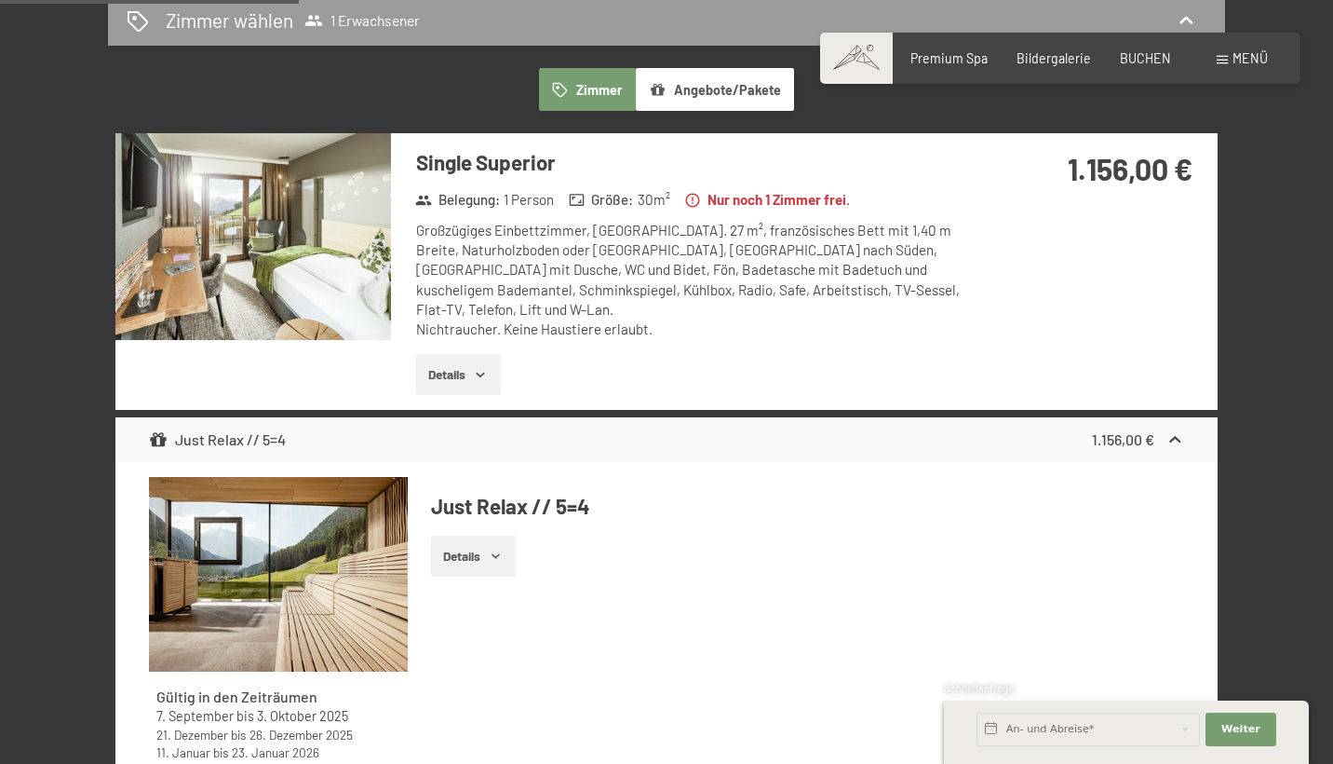
click at [393, 248] on div "Single Superior Belegung : 1 Person Größe : 30 m² Nur noch 1 [PERSON_NAME] [PER…" at bounding box center [680, 271] width 579 height 277
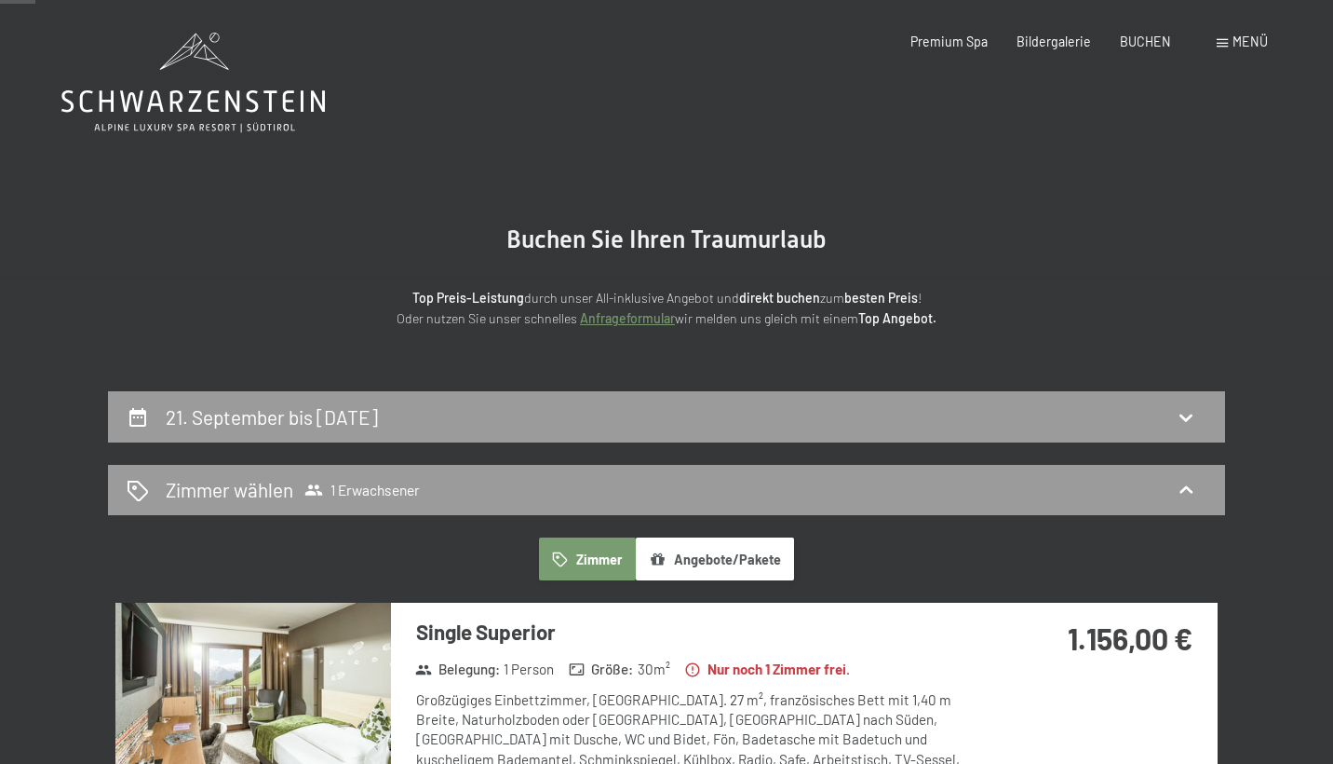
scroll to position [0, 0]
